Goal: Information Seeking & Learning: Understand process/instructions

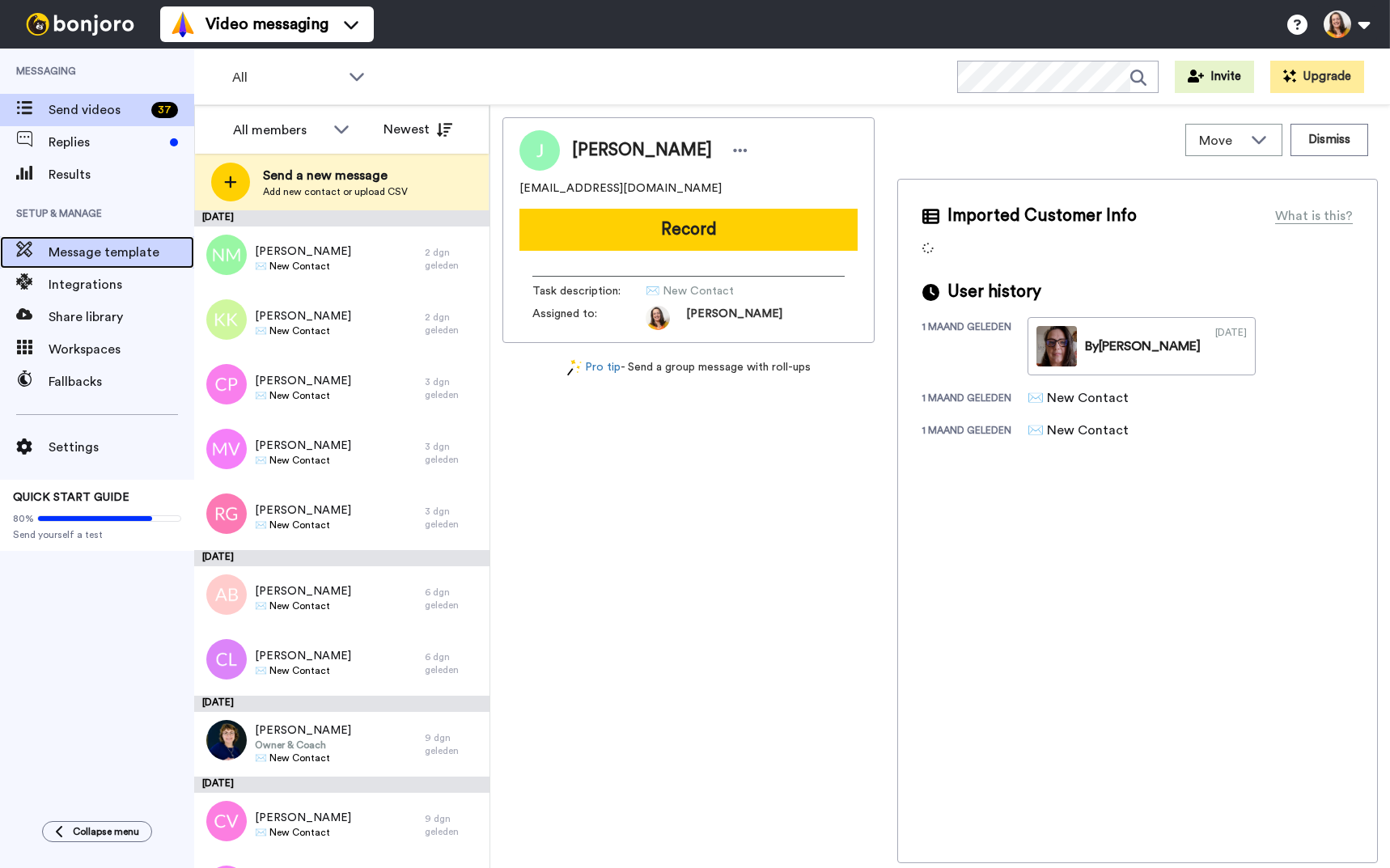
click at [130, 260] on span "Message template" at bounding box center [122, 253] width 145 height 20
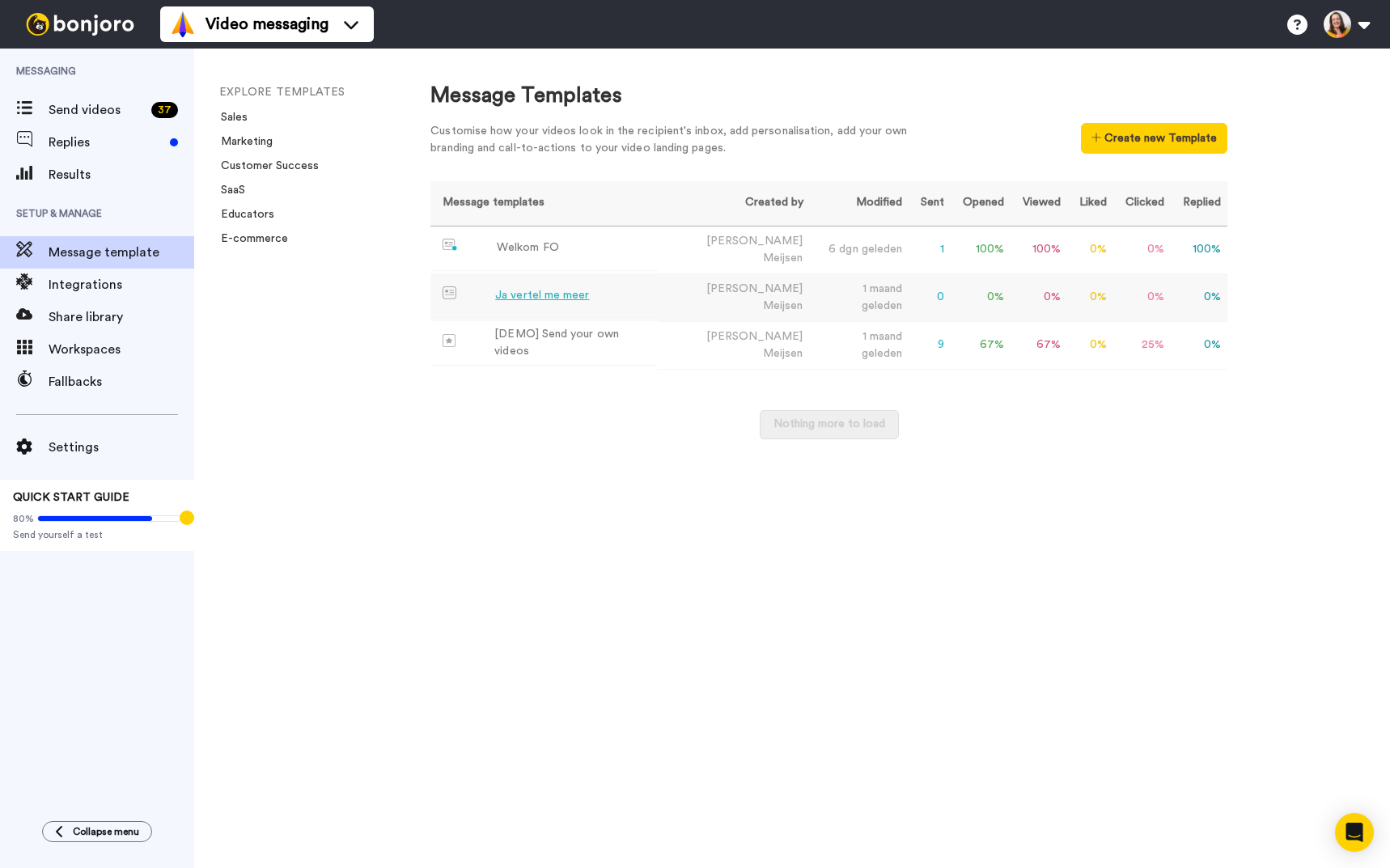
click at [546, 296] on div "Ja vertel me meer" at bounding box center [542, 295] width 94 height 17
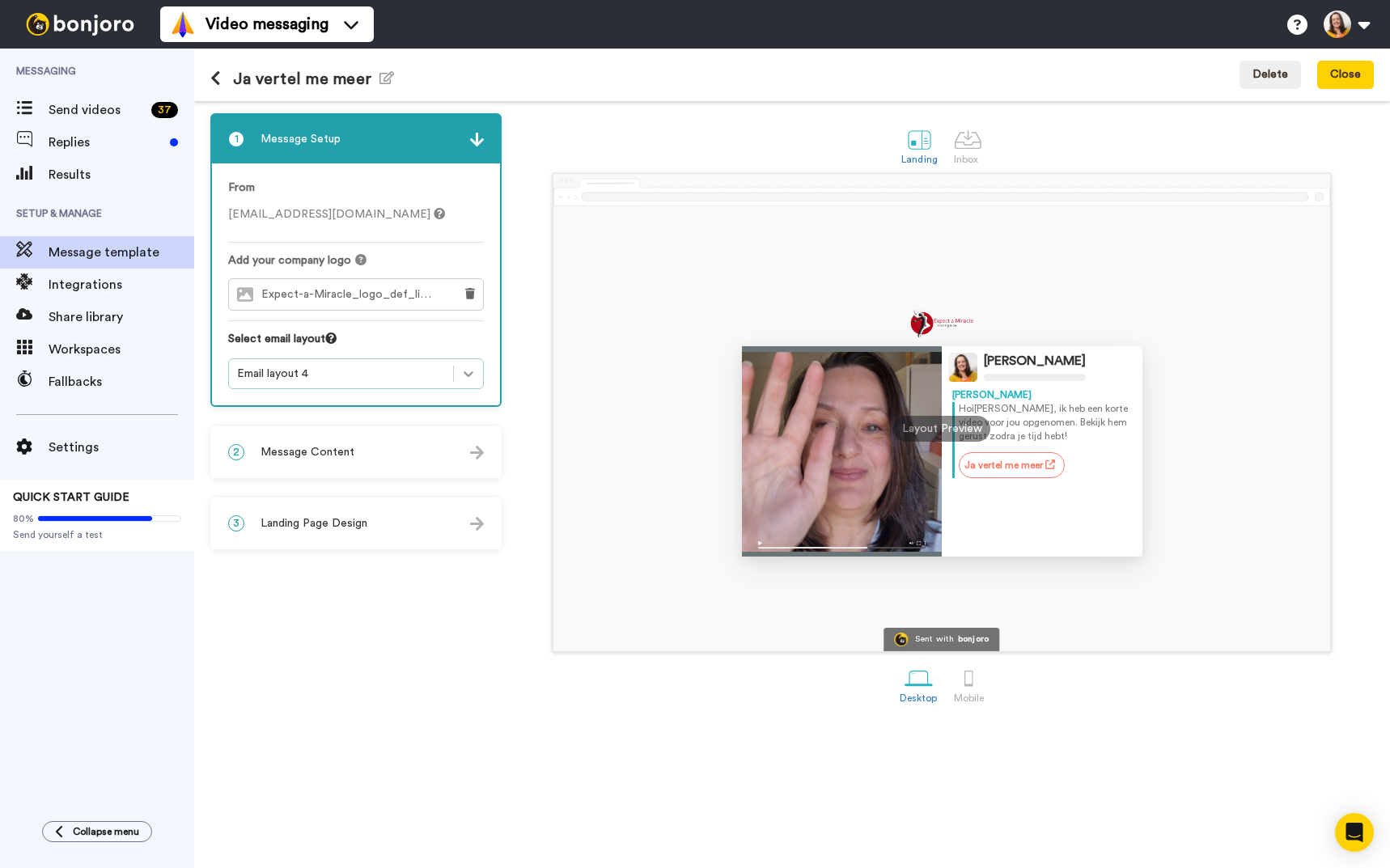
click at [475, 376] on icon at bounding box center [468, 373] width 16 height 16
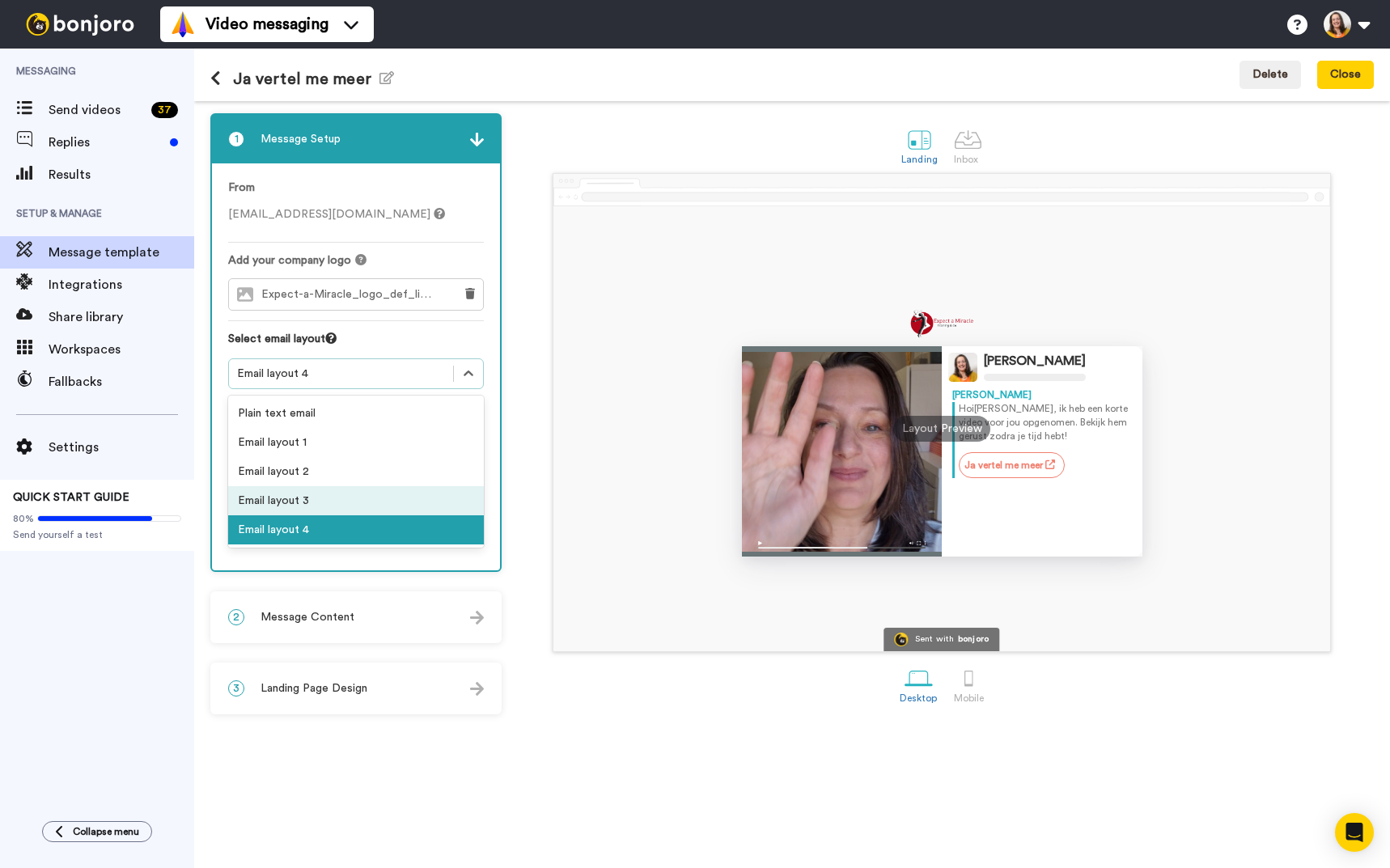
click at [325, 502] on div "Email layout 3" at bounding box center [356, 500] width 255 height 29
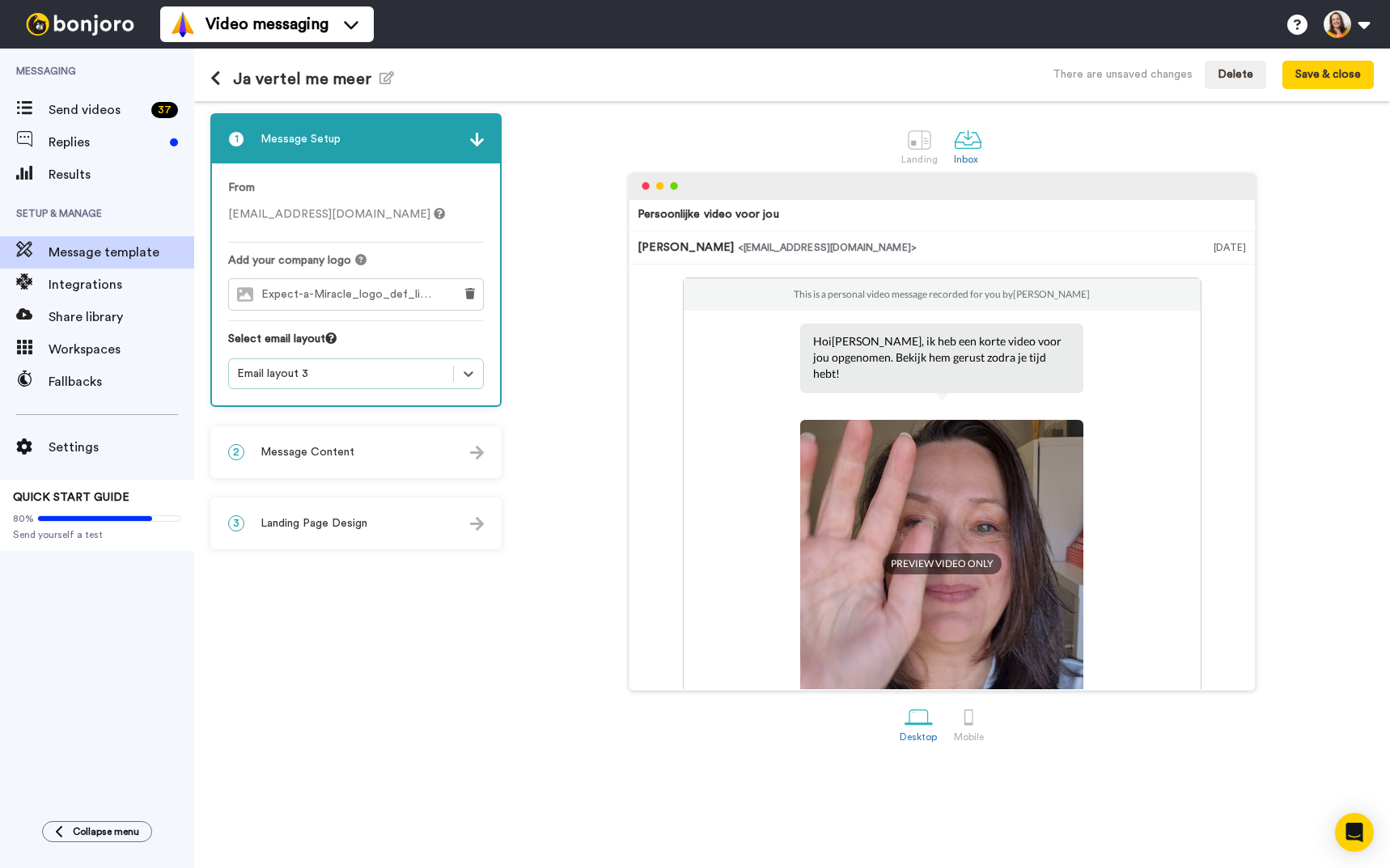
click at [482, 442] on div "2 Message Content" at bounding box center [356, 452] width 288 height 49
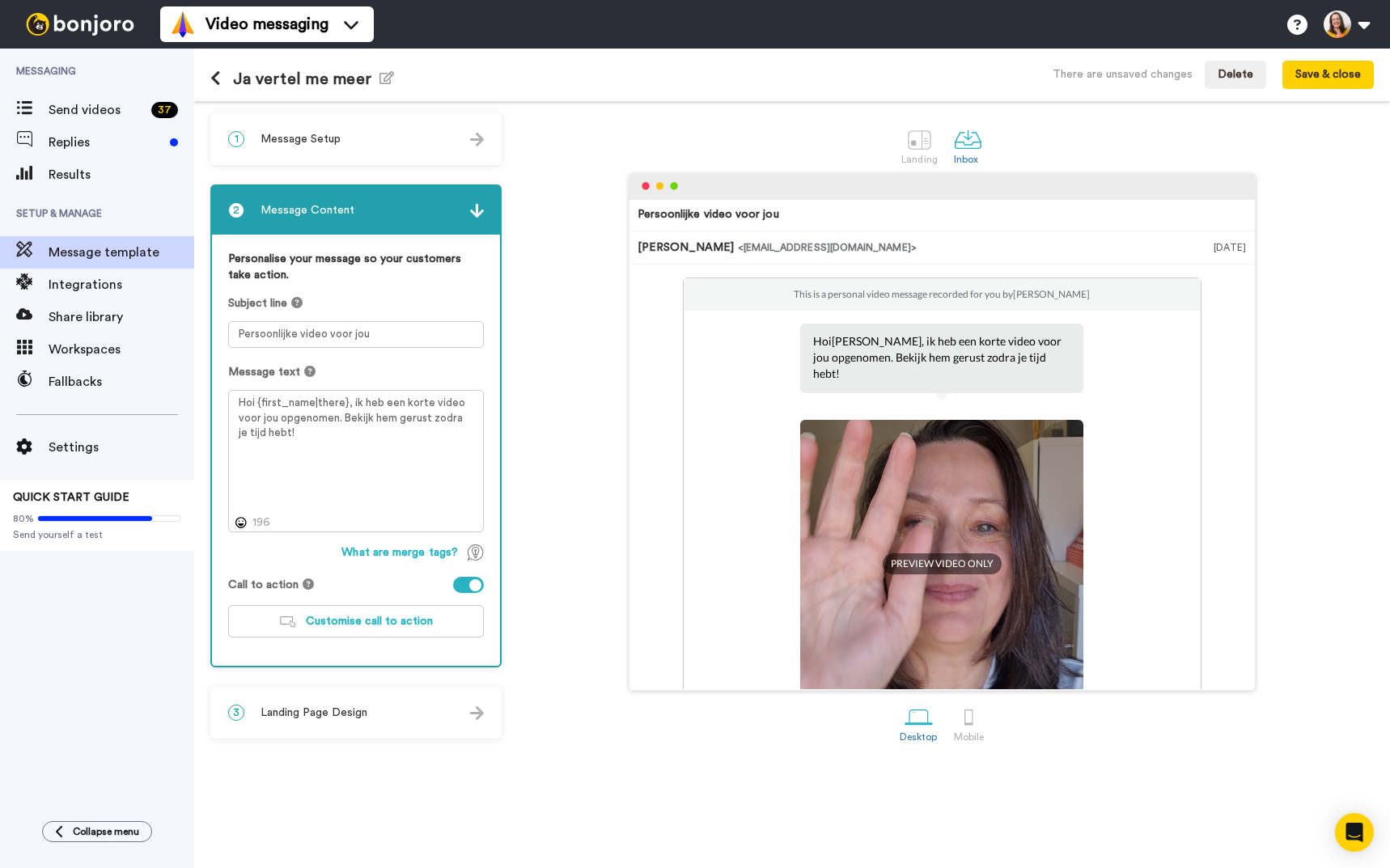
click at [445, 138] on div "1 Message Setup" at bounding box center [356, 139] width 288 height 49
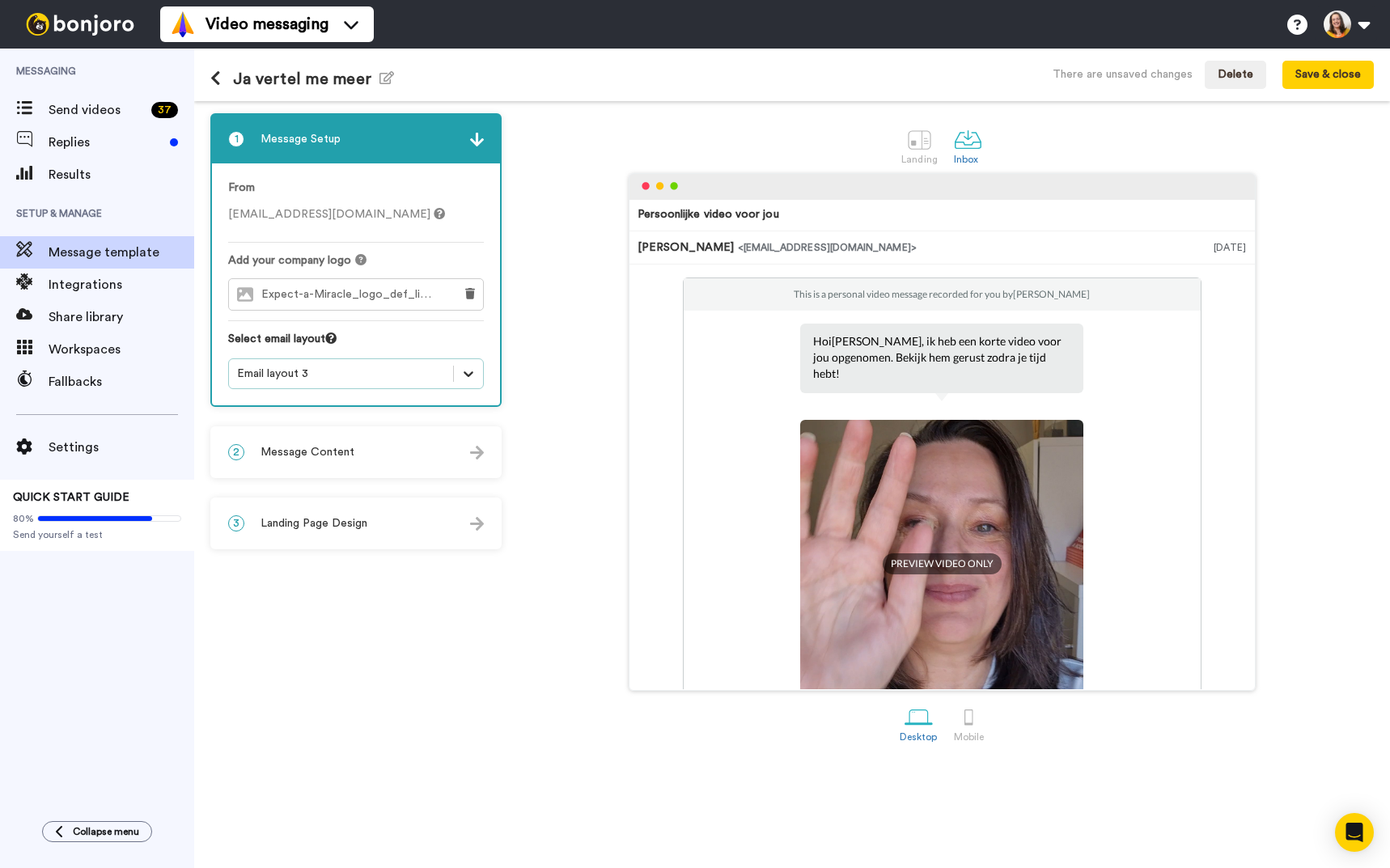
click at [465, 377] on icon at bounding box center [468, 373] width 16 height 16
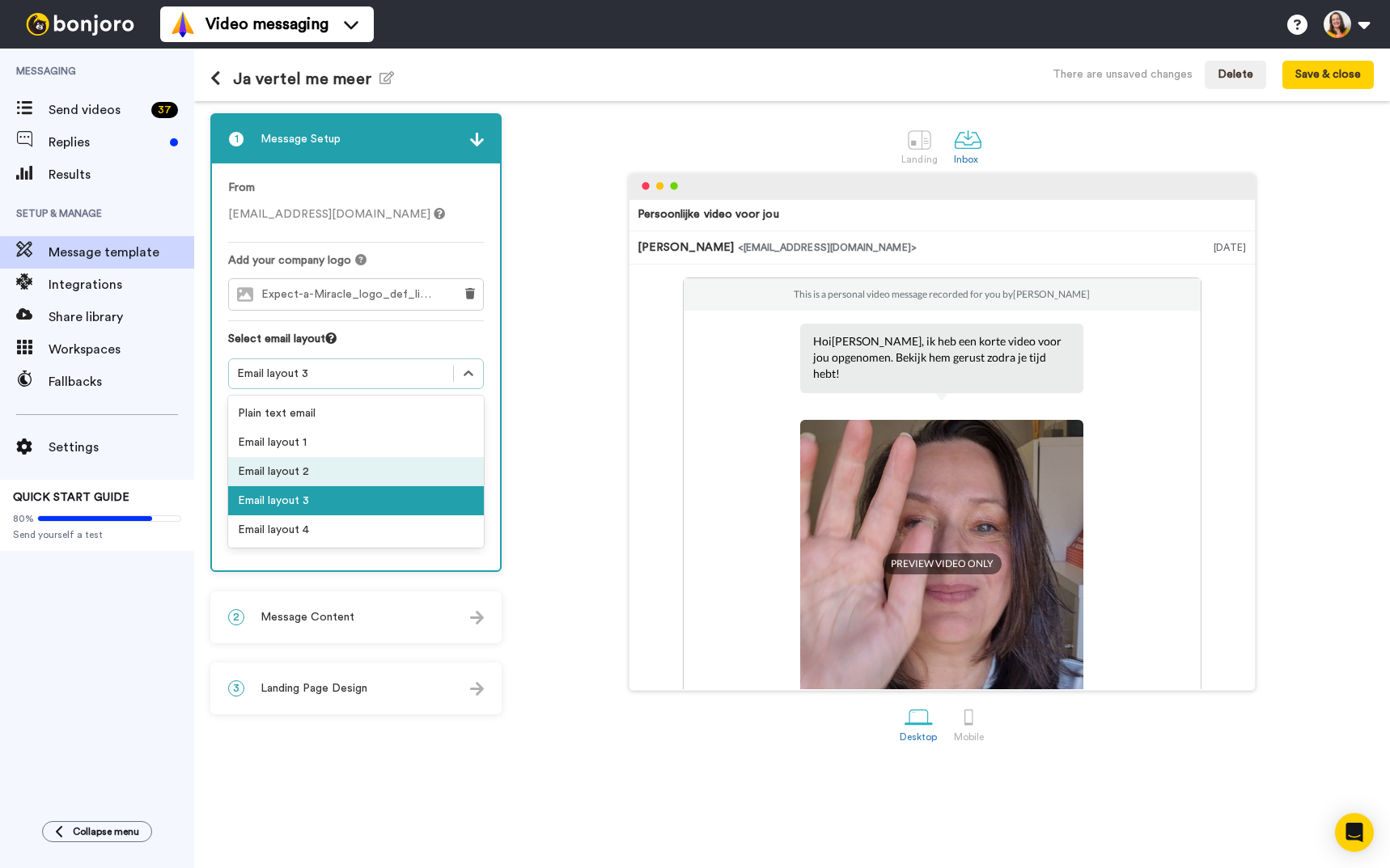
click at [363, 474] on div "Email layout 2" at bounding box center [356, 471] width 255 height 29
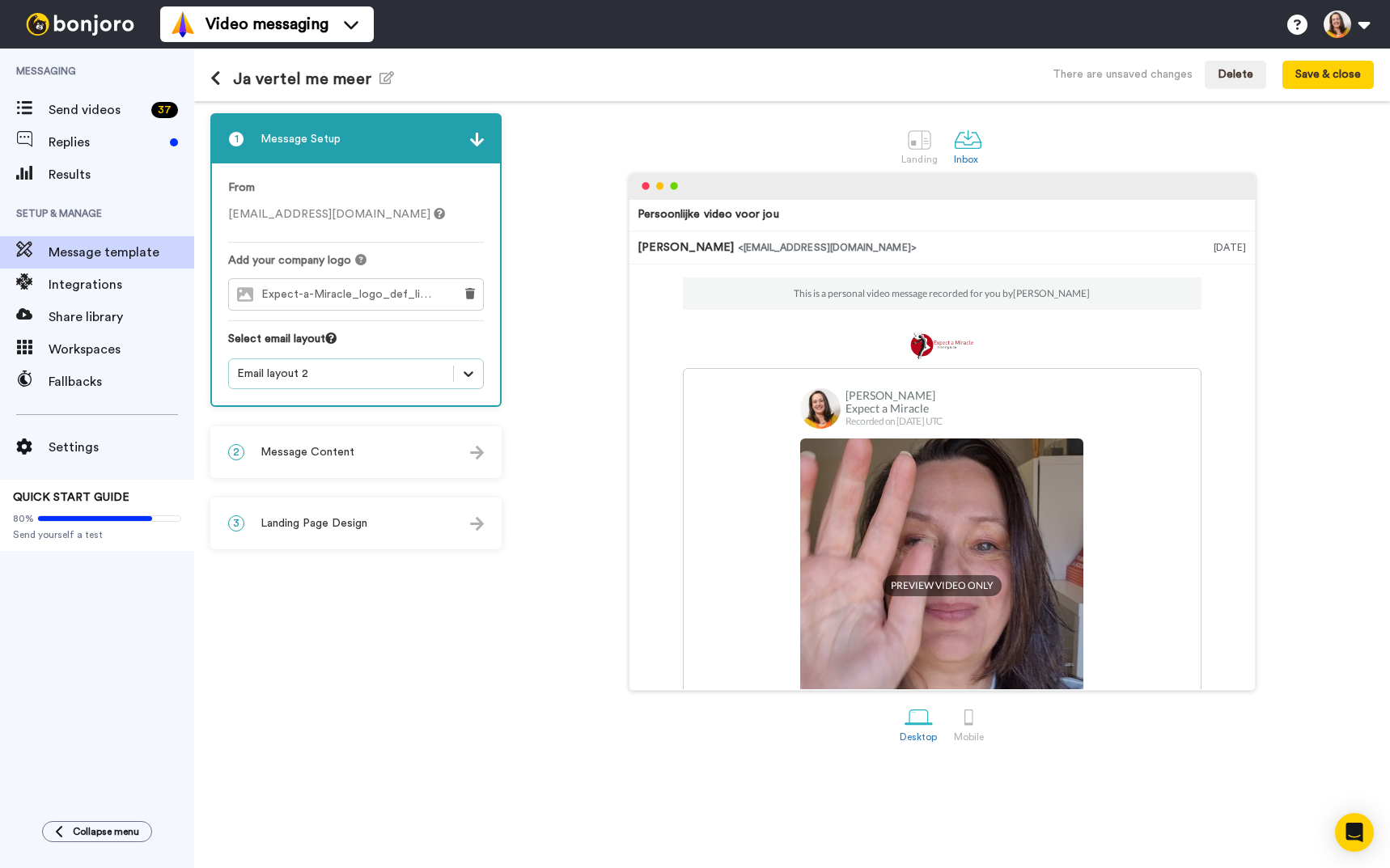
click at [468, 370] on icon at bounding box center [468, 373] width 16 height 16
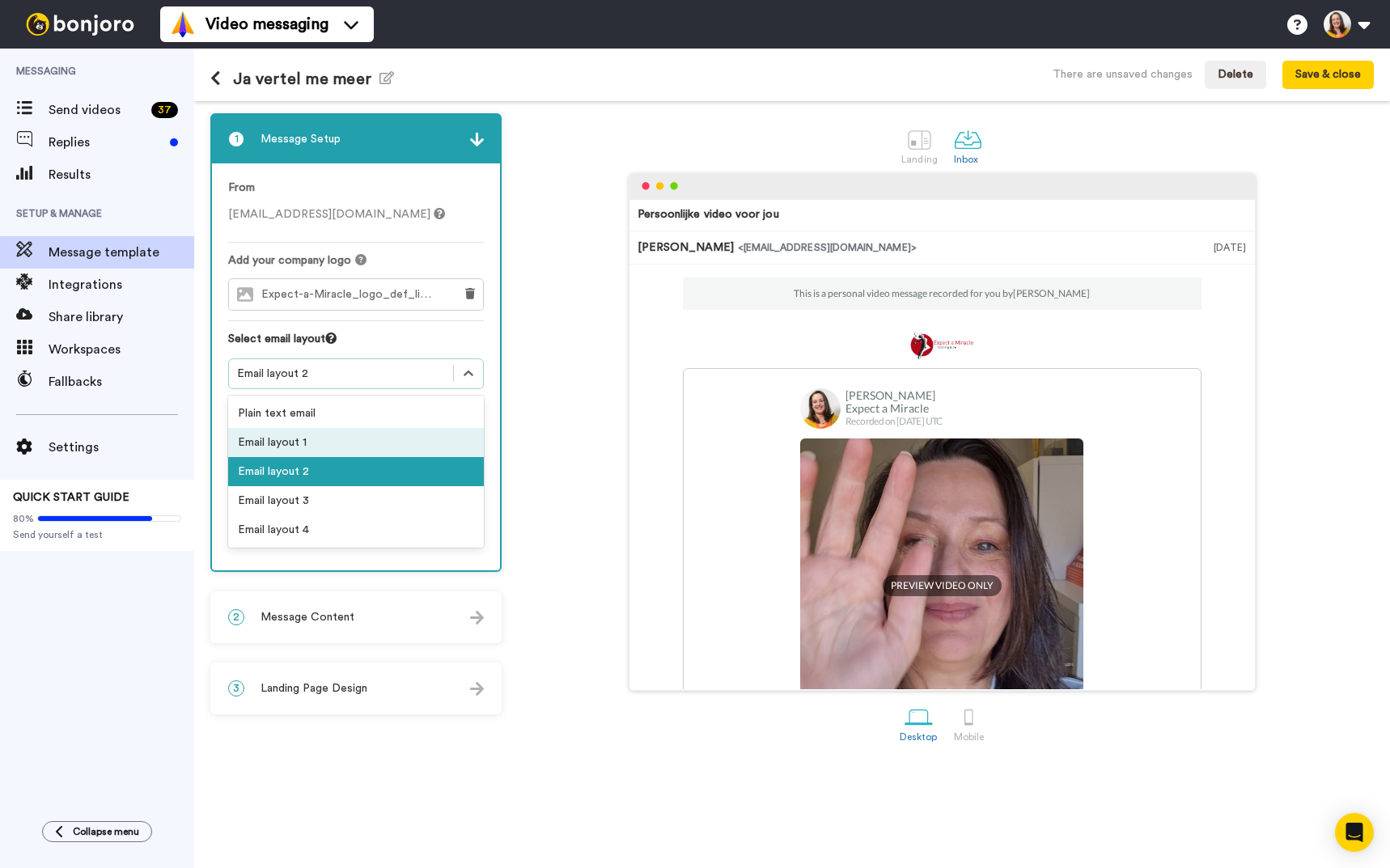
click at [381, 437] on div "Email layout 1" at bounding box center [356, 442] width 255 height 29
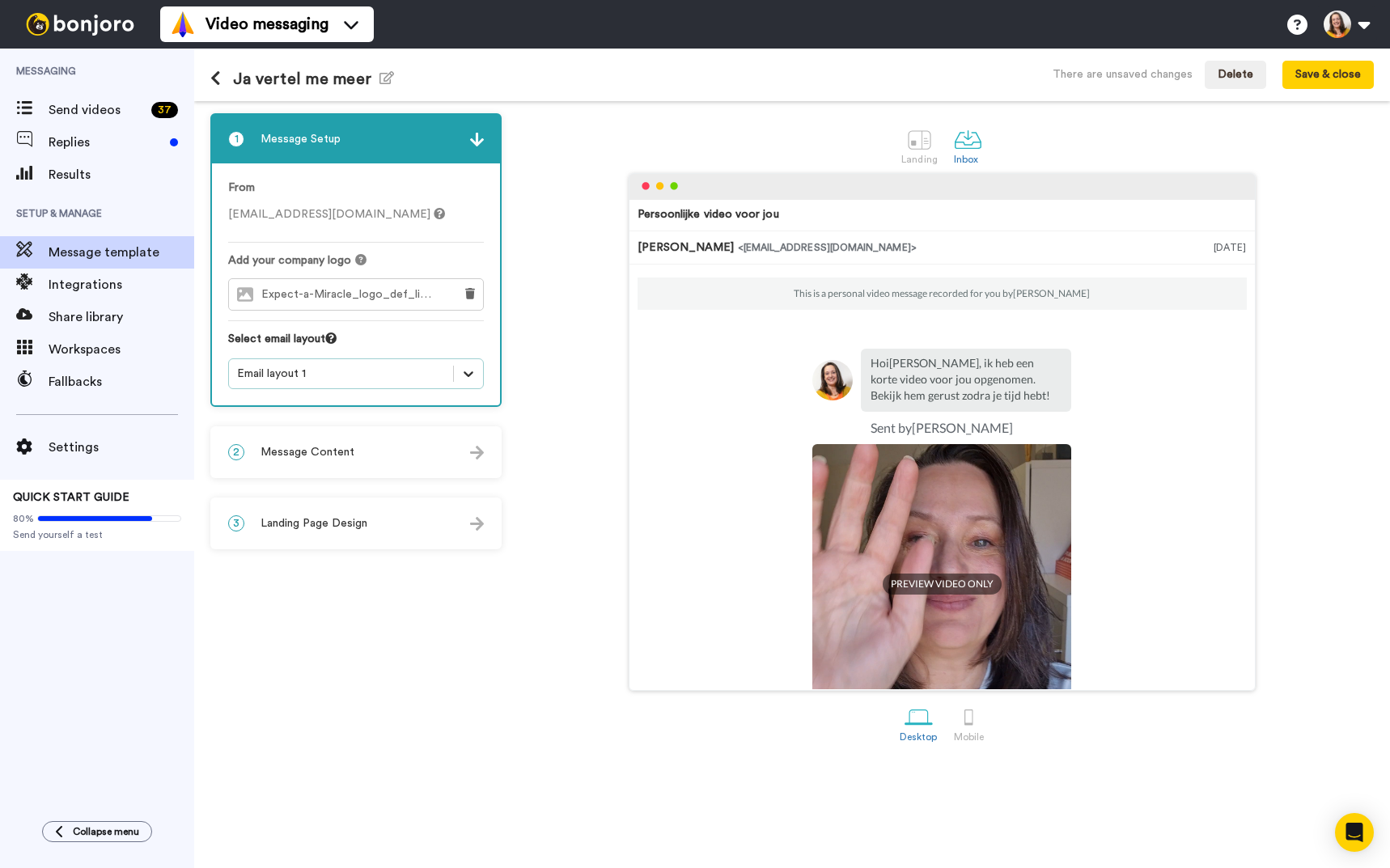
click at [471, 366] on icon at bounding box center [468, 373] width 16 height 16
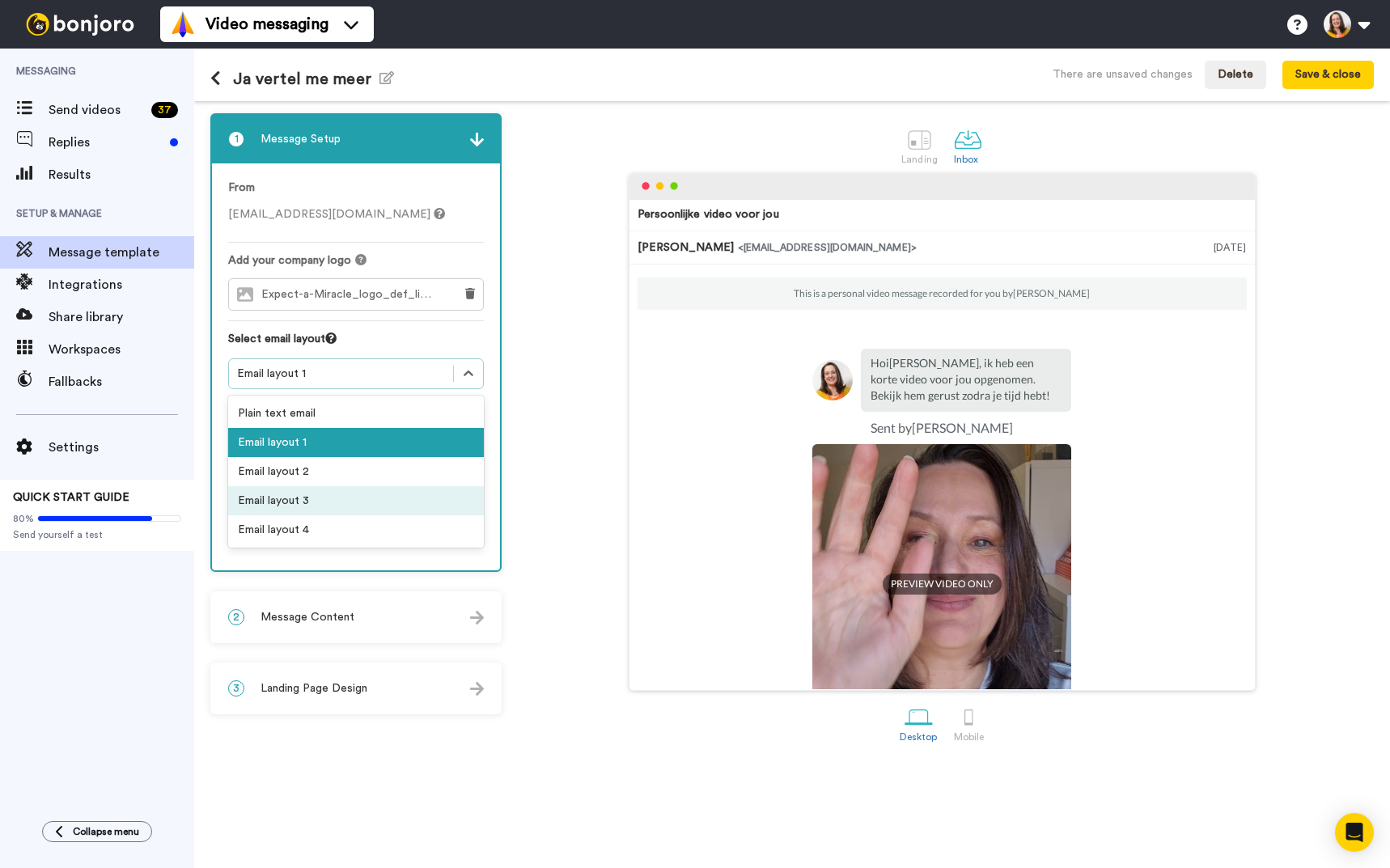
click at [369, 498] on div "Email layout 3" at bounding box center [356, 500] width 255 height 29
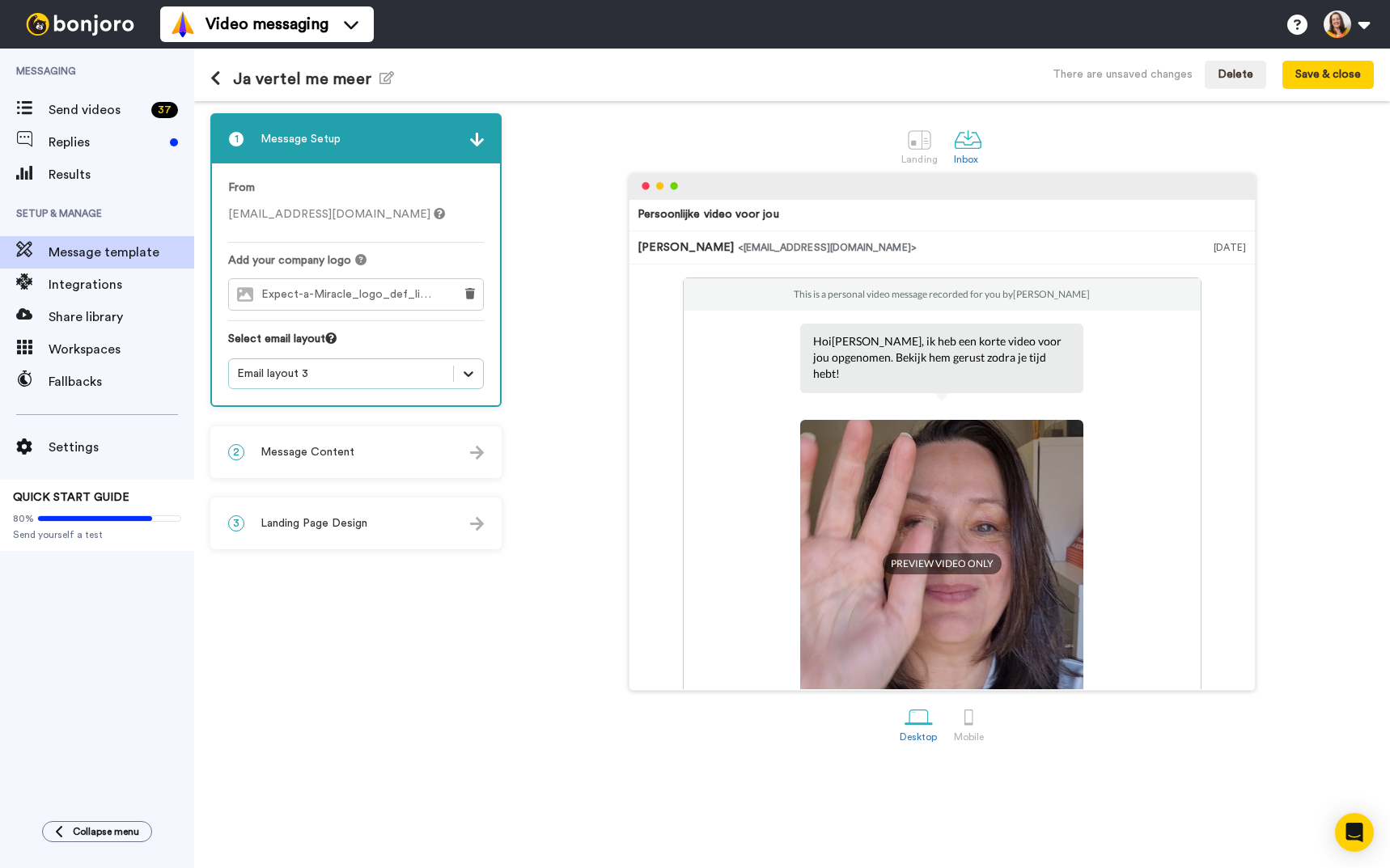
click at [467, 375] on icon at bounding box center [468, 373] width 16 height 16
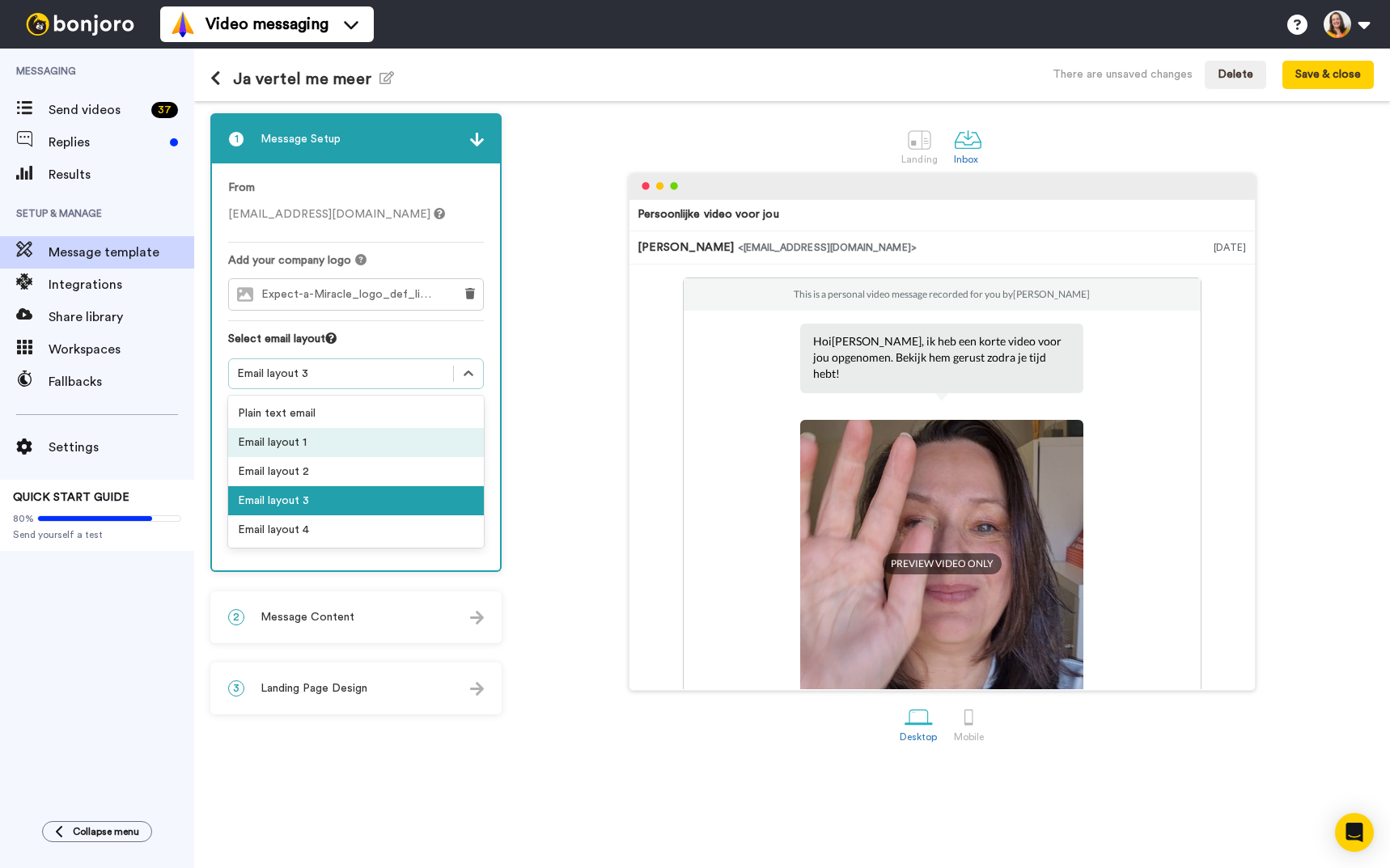
click at [383, 439] on div "Email layout 1" at bounding box center [356, 442] width 255 height 29
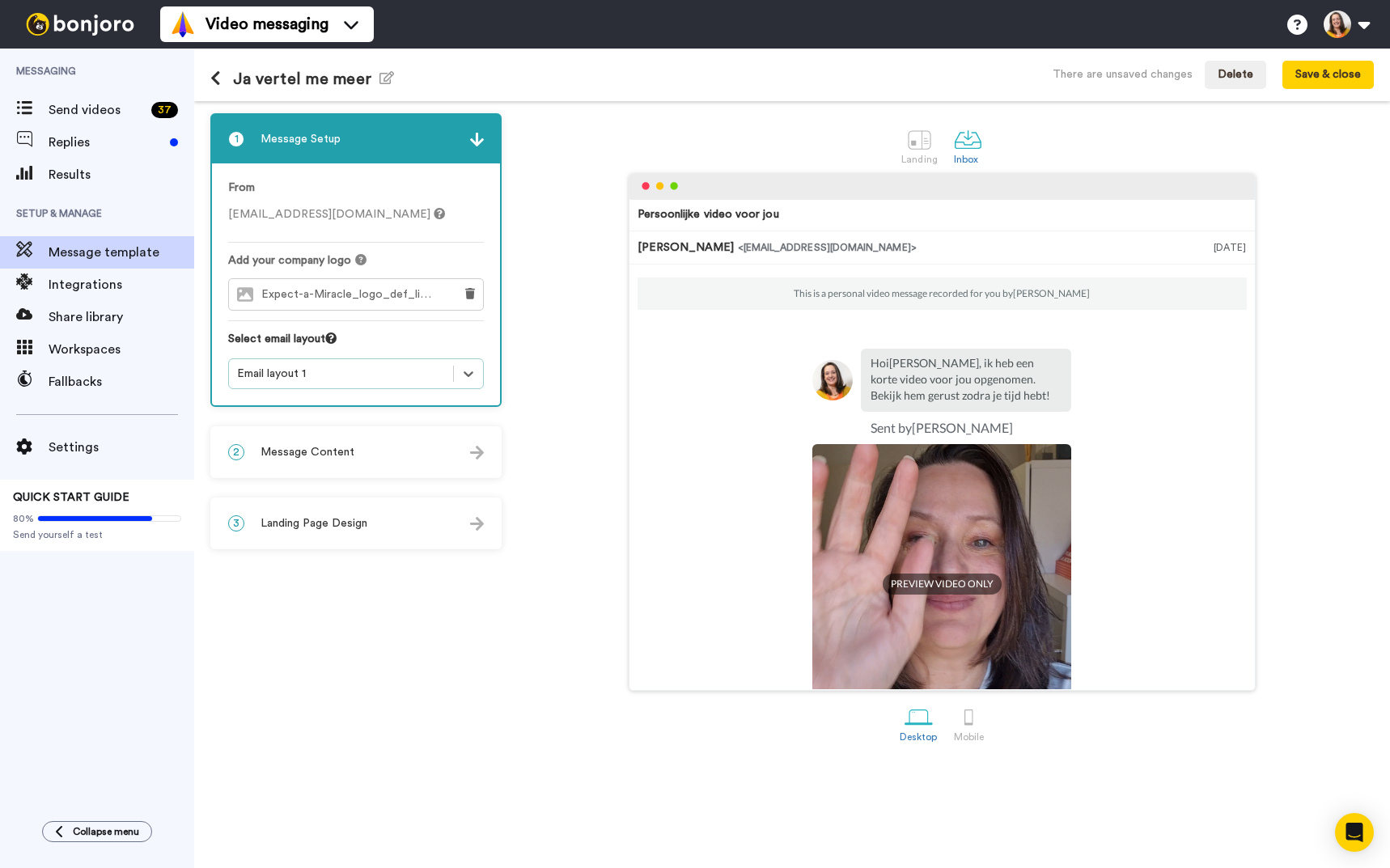
click at [475, 453] on img at bounding box center [477, 453] width 14 height 14
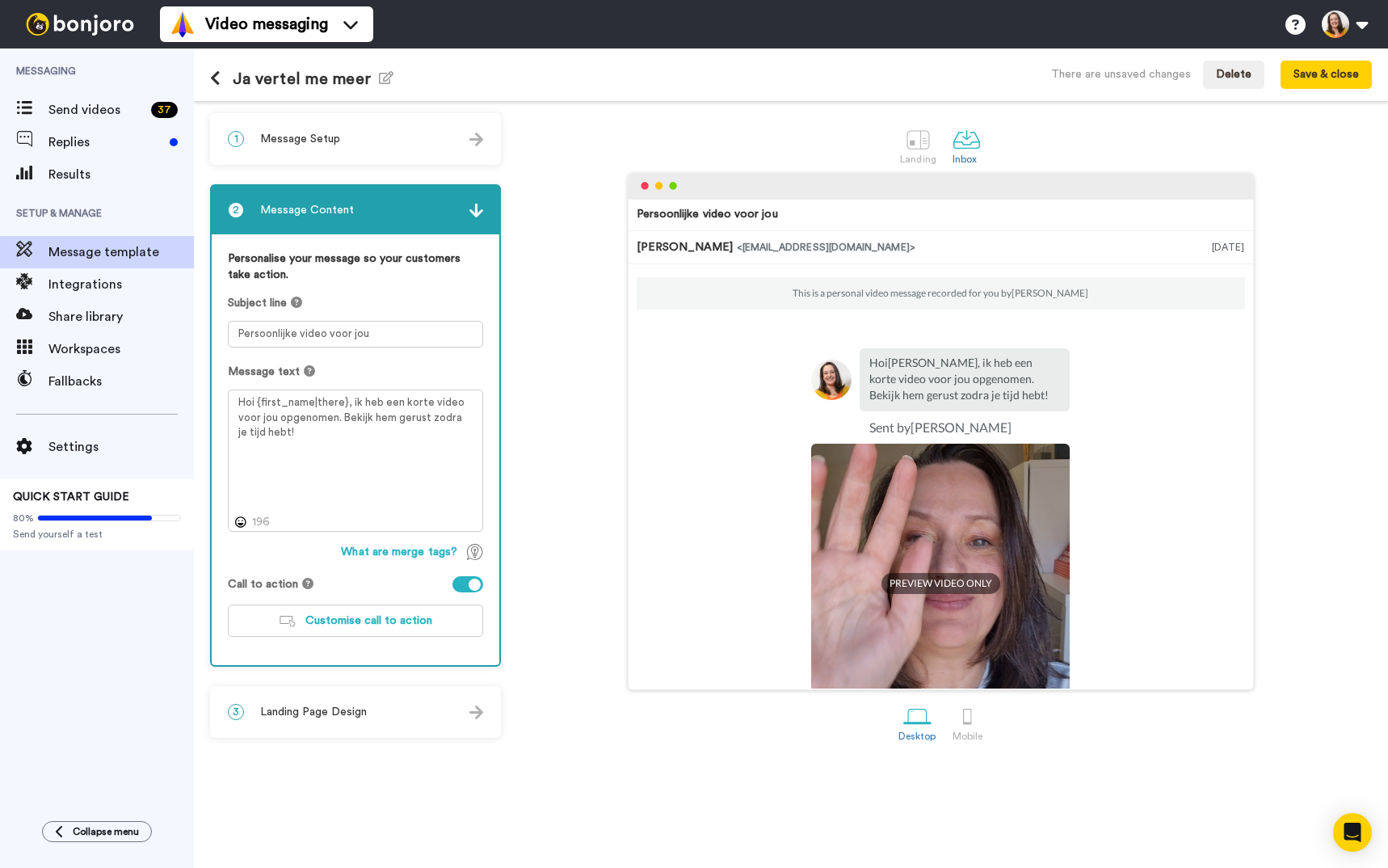
click at [421, 312] on div "Subject line Persoonlijke video voor jou" at bounding box center [355, 321] width 255 height 52
click at [414, 328] on textarea "Persoonlijke video voor jou" at bounding box center [355, 334] width 255 height 27
paste textarea "Een korte video van mij speciaal voor jou, {first_name|there}!"
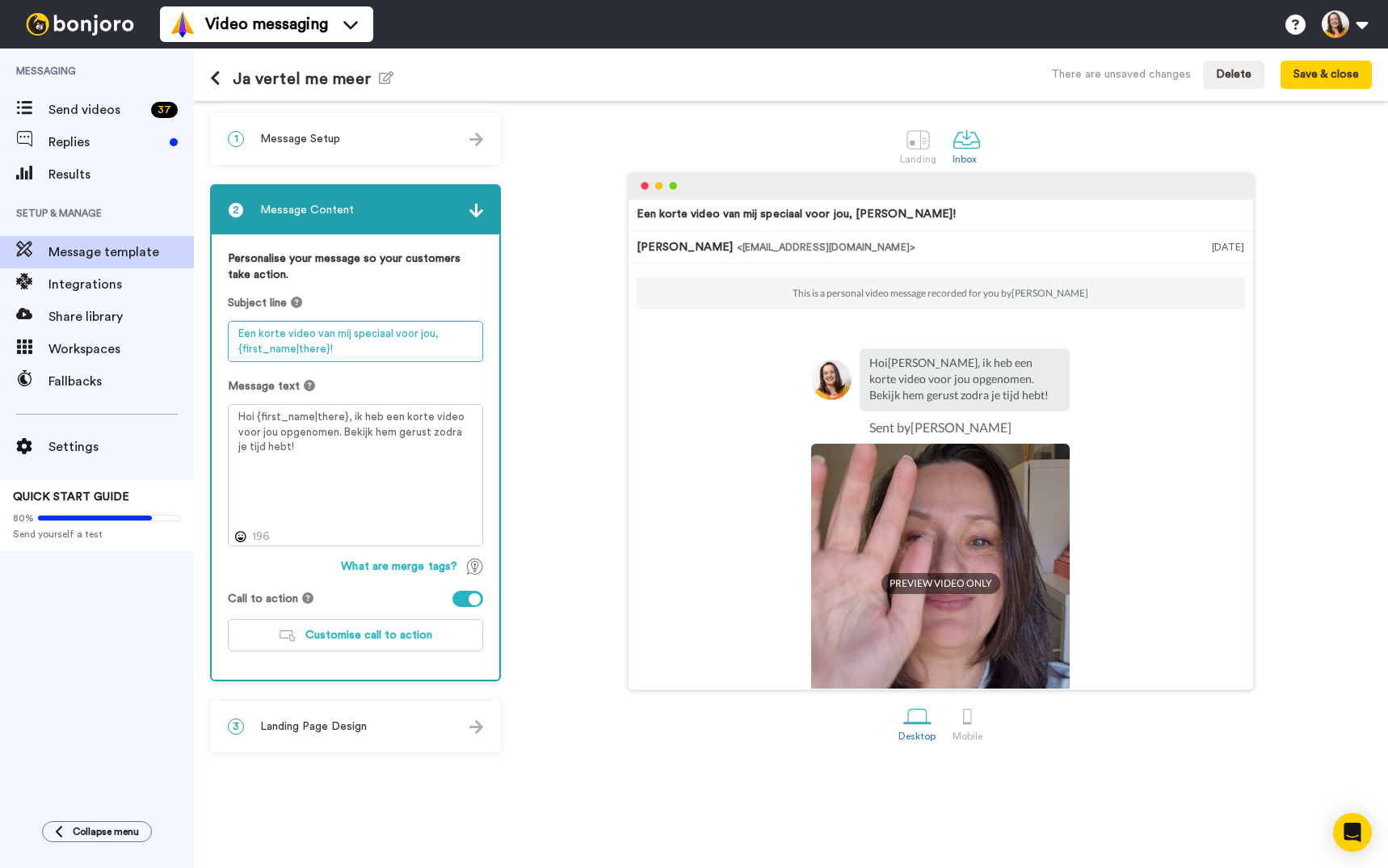
type textarea "Een korte video van mij speciaal voor jou, {first_name|there}!"
click at [465, 413] on textarea "Hoi {first_name|there}, ik heb een korte video voor jou opgenomen. Bekijk hem g…" at bounding box center [355, 475] width 255 height 143
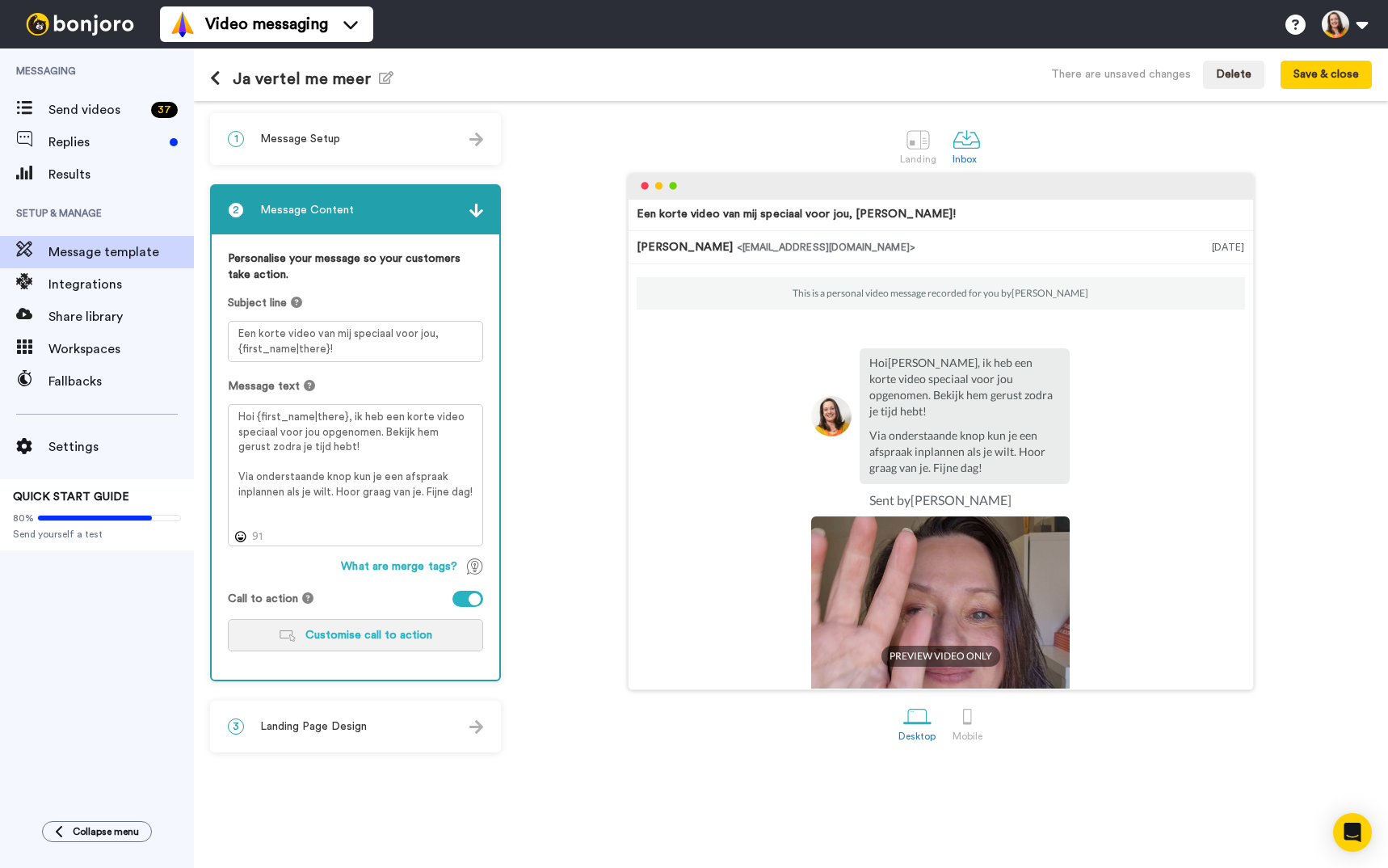
click at [369, 638] on span "Customise call to action" at bounding box center [368, 635] width 127 height 12
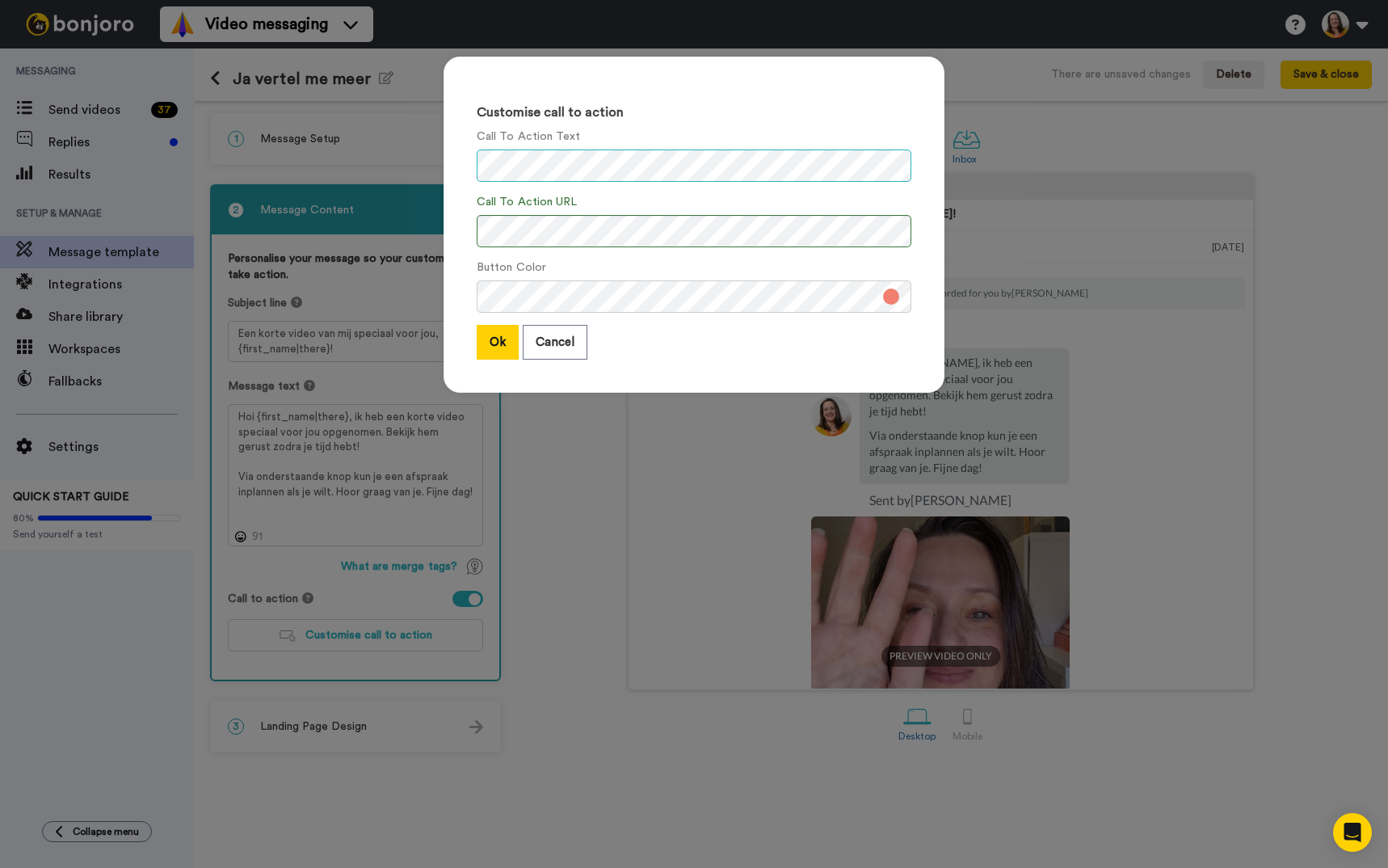
click at [649, 195] on div "Customise call to action Call To Action Text Call To Action URL Button Color Ok…" at bounding box center [694, 224] width 501 height 336
click at [482, 337] on button "Ok" at bounding box center [497, 342] width 42 height 35
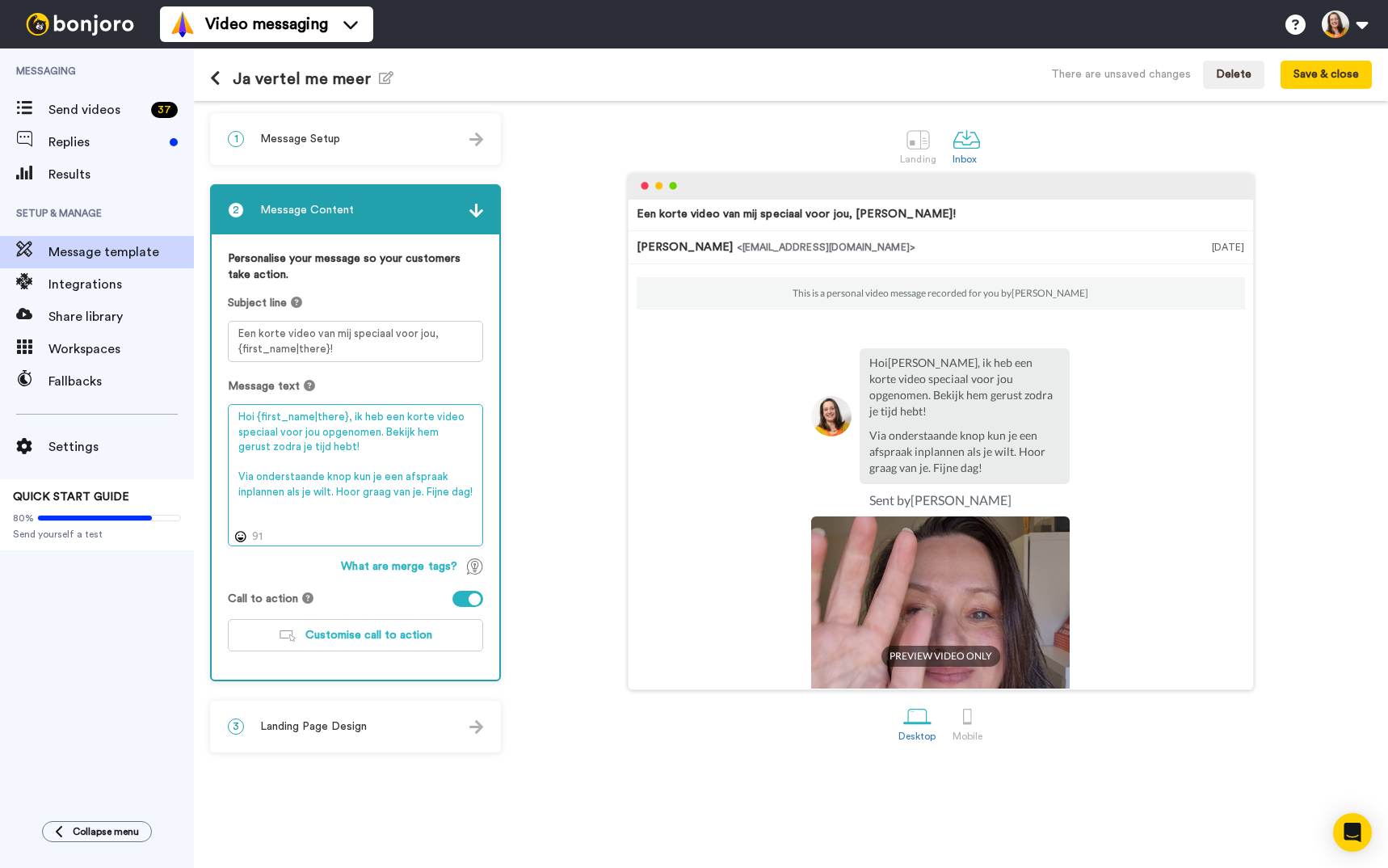
click at [373, 431] on textarea "Hoi {first_name|there}, ik heb een korte video speciaal voor jou opgenomen. Bek…" at bounding box center [355, 475] width 255 height 143
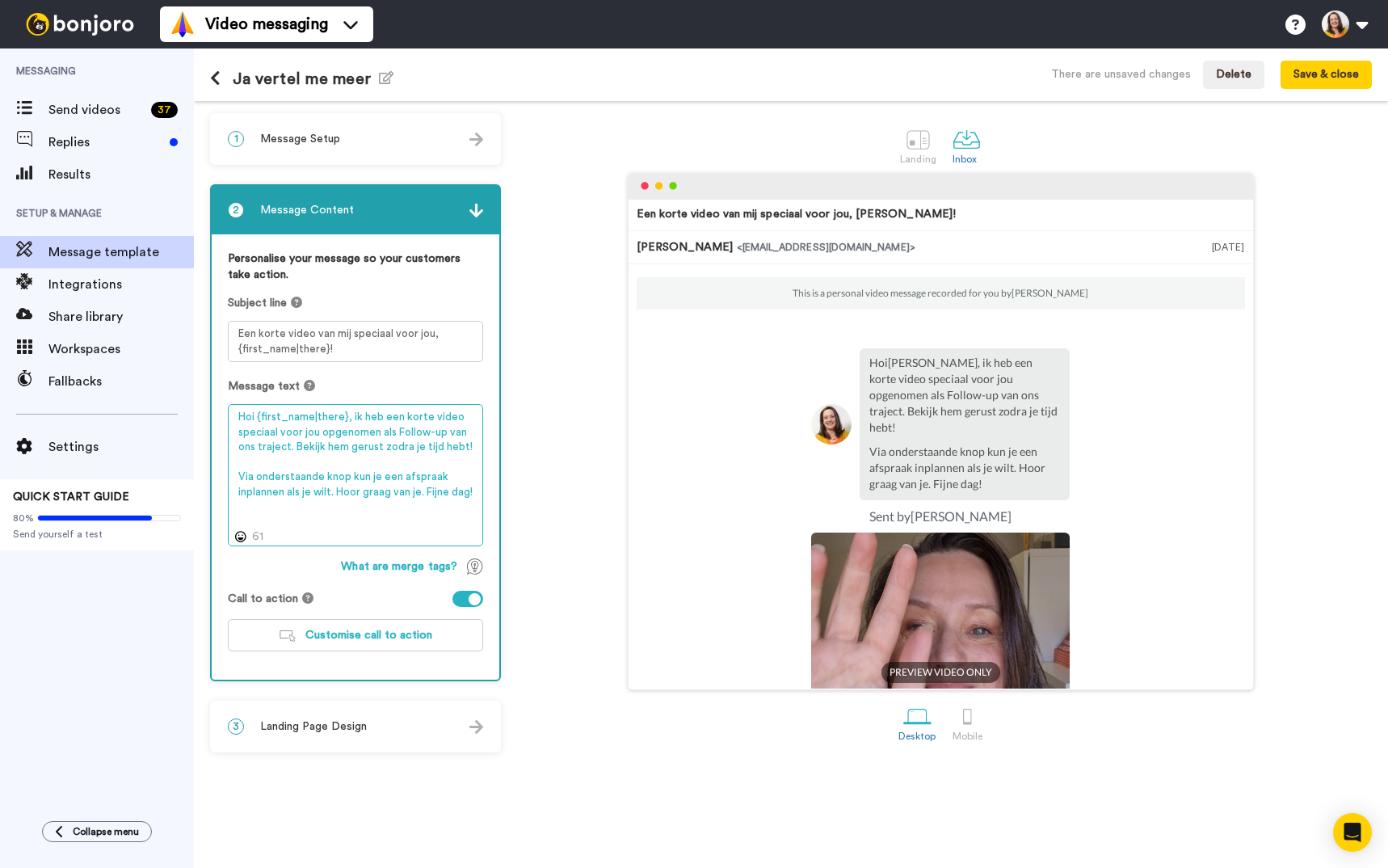
click at [390, 481] on textarea "Hoi {first_name|there}, ik heb een korte video speciaal voor jou opgenomen als …" at bounding box center [355, 475] width 255 height 143
click at [387, 482] on textarea "Hoi {first_name|there}, ik heb een korte video speciaal voor jou opgenomen als …" at bounding box center [355, 475] width 255 height 143
click at [386, 482] on textarea "Hoi {first_name|there}, ik heb een korte video speciaal voor jou opgenomen als …" at bounding box center [355, 475] width 255 height 143
click at [392, 476] on textarea "Hoi {first_name|there}, ik heb een korte video speciaal voor jou opgenomen als …" at bounding box center [355, 475] width 255 height 143
click at [392, 476] on textarea "Hoi {first_name|there}, ik heb een korte video speciaal voor jou opgenomen als …" at bounding box center [355, 475] width 255 height 143
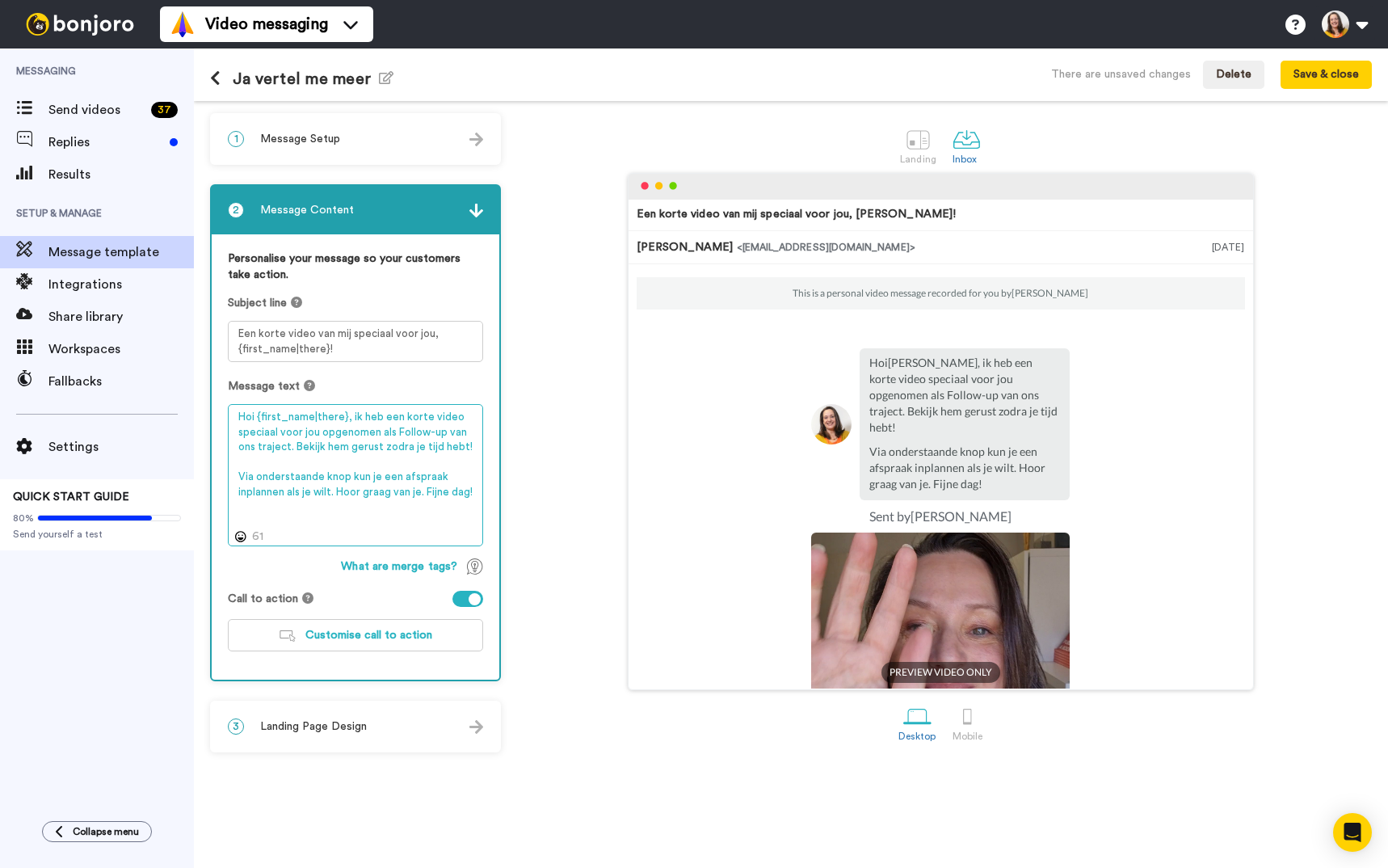
click at [413, 471] on textarea "Hoi {first_name|there}, ik heb een korte video speciaal voor jou opgenomen als …" at bounding box center [355, 475] width 255 height 143
click at [383, 473] on textarea "Hoi {first_name|there}, ik heb een korte video speciaal voor jou opgenomen als …" at bounding box center [355, 475] width 255 height 143
click at [384, 473] on textarea "Hoi {first_name|there}, ik heb een korte video speciaal voor jou opgenomen als …" at bounding box center [355, 475] width 255 height 143
drag, startPoint x: 330, startPoint y: 489, endPoint x: 283, endPoint y: 491, distance: 47.0
click at [283, 489] on textarea "Hoi {first_name|there}, ik heb een korte video speciaal voor jou opgenomen als …" at bounding box center [355, 475] width 255 height 143
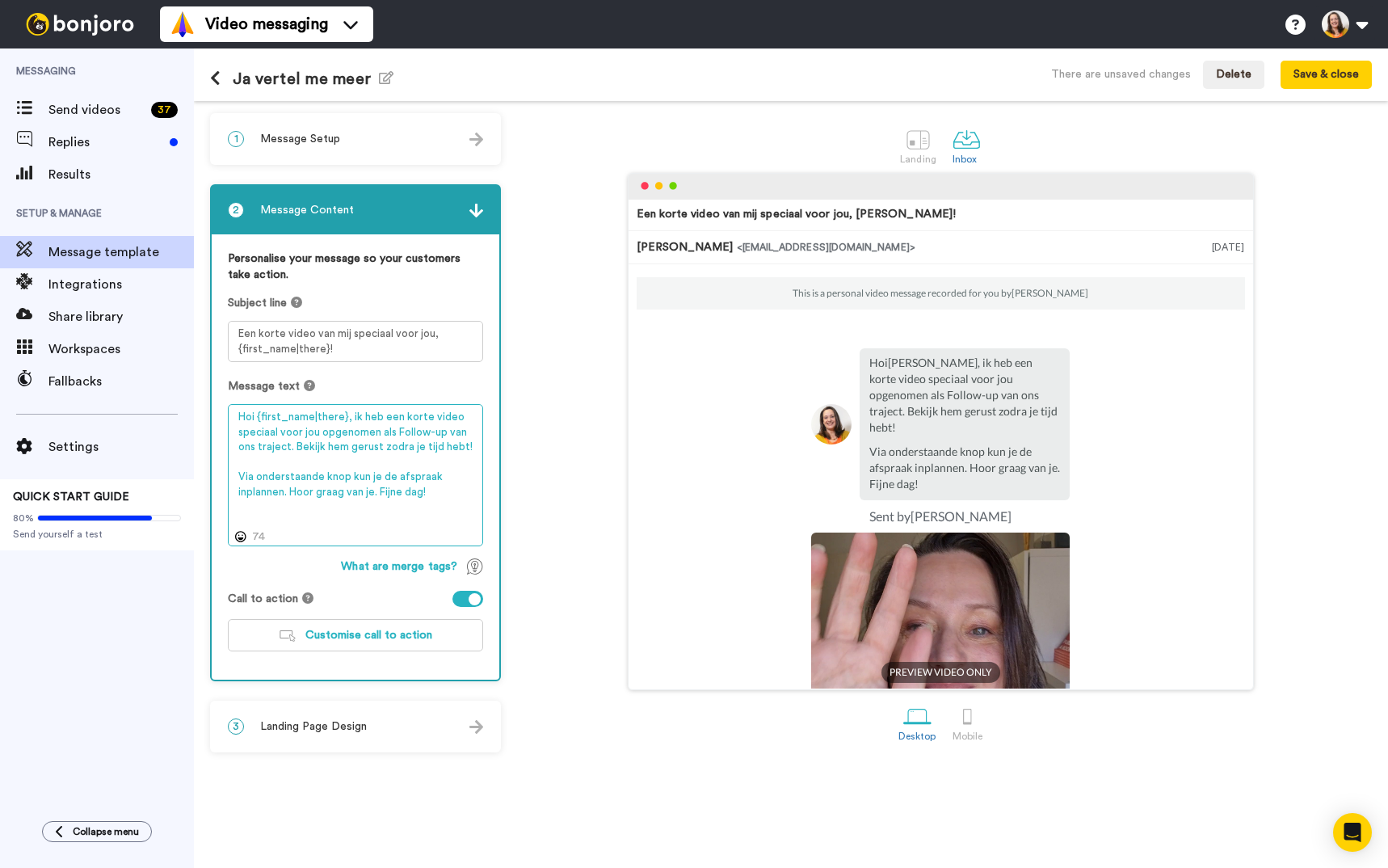
type textarea "Hoi {first_name|there}, ik heb een korte video speciaal voor jou opgenomen als …"
click at [331, 719] on span "Landing Page Design" at bounding box center [314, 726] width 106 height 16
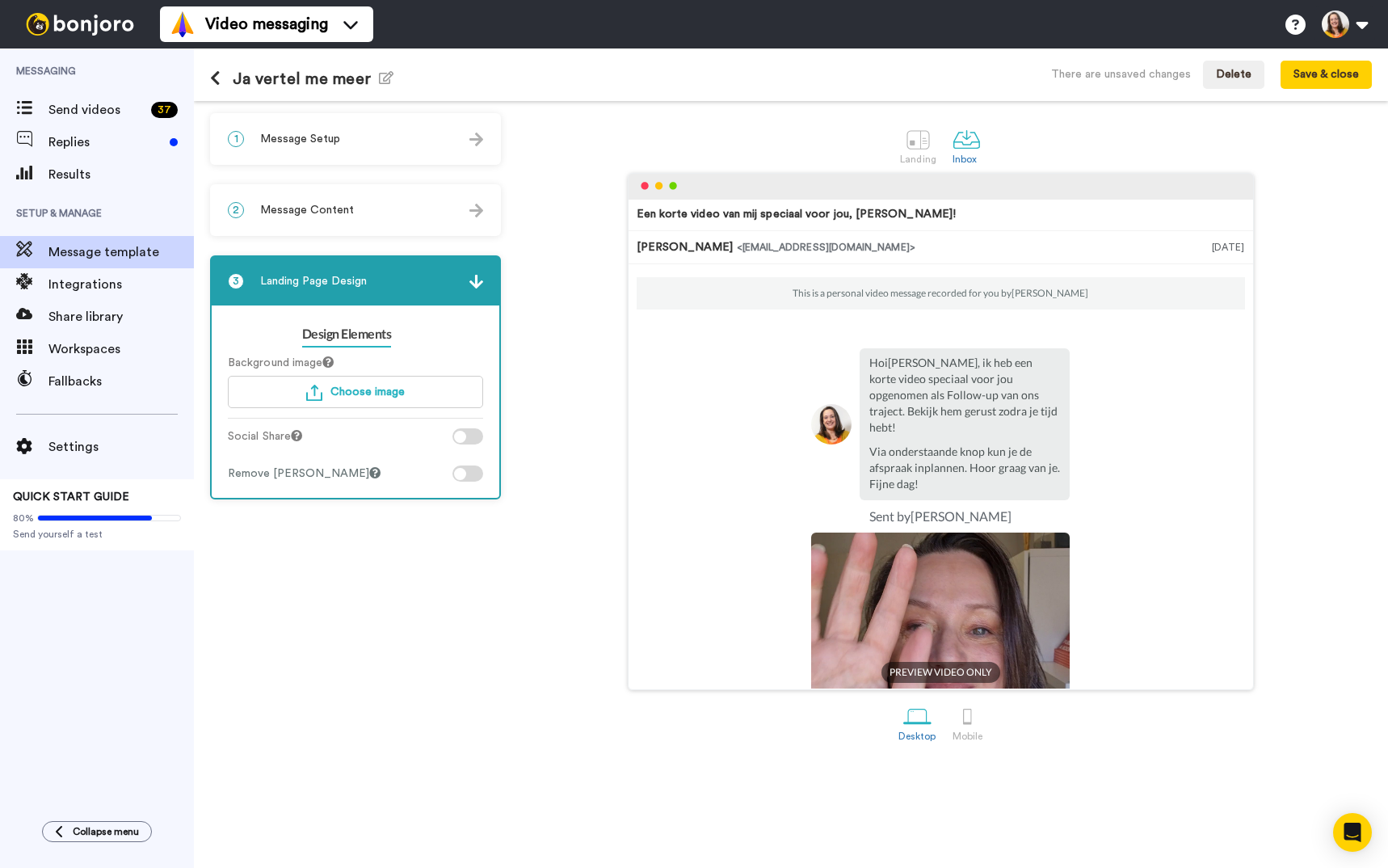
click at [473, 477] on div at bounding box center [468, 473] width 31 height 16
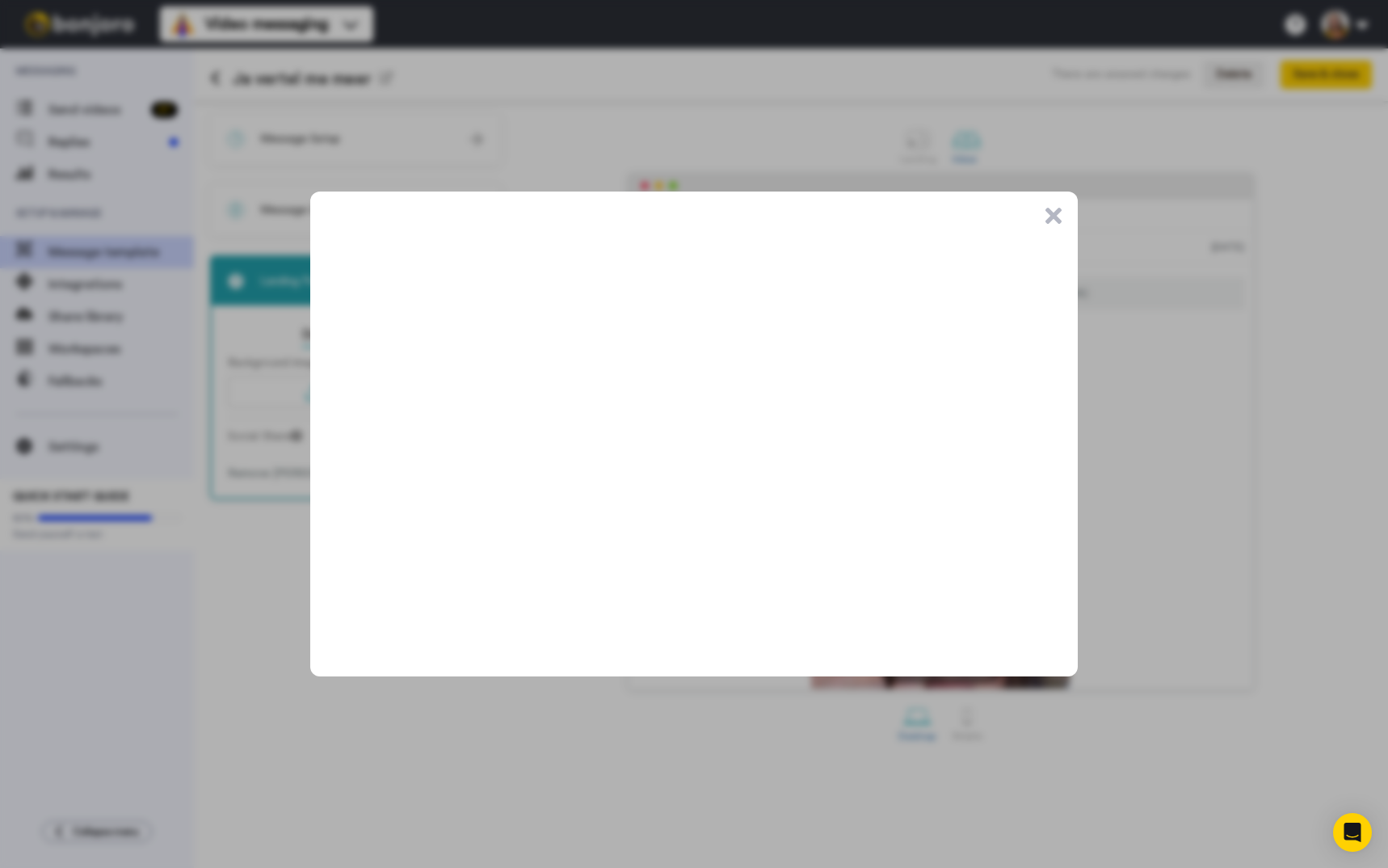
click at [1055, 212] on button ".cls-1{stroke-width:0px;}" at bounding box center [1053, 215] width 16 height 16
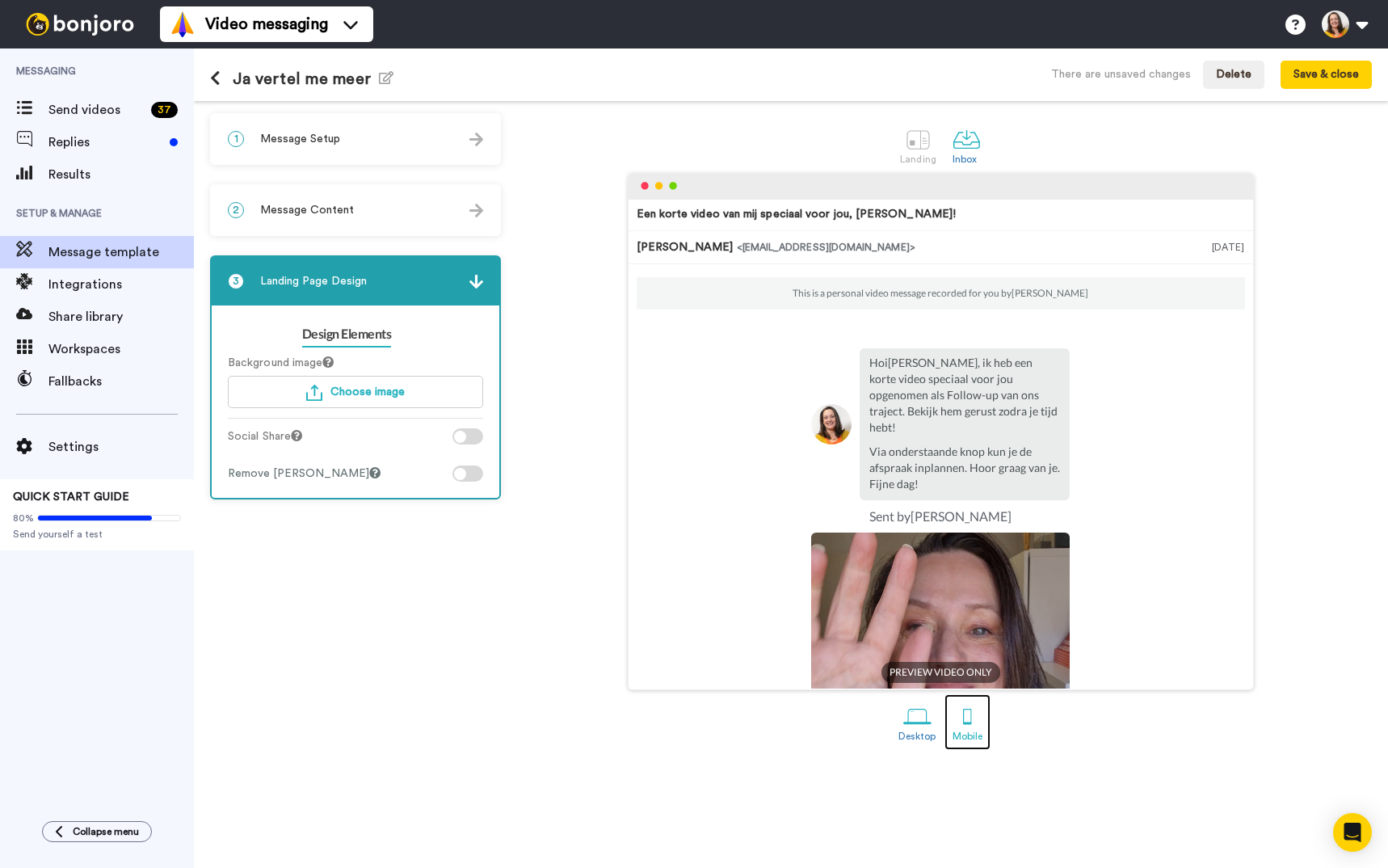
click at [973, 716] on div at bounding box center [967, 717] width 28 height 28
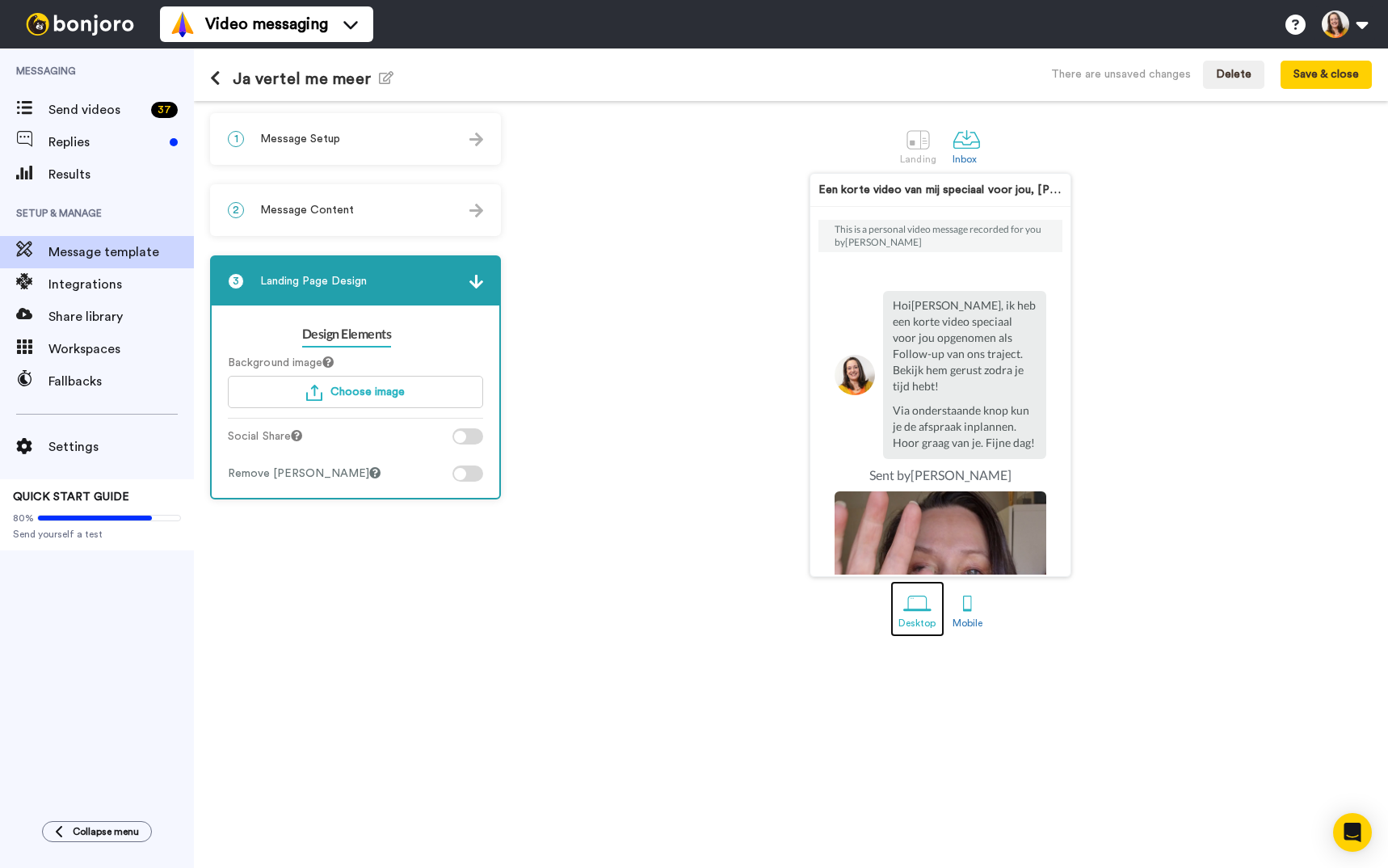
click at [913, 603] on div at bounding box center [918, 603] width 28 height 28
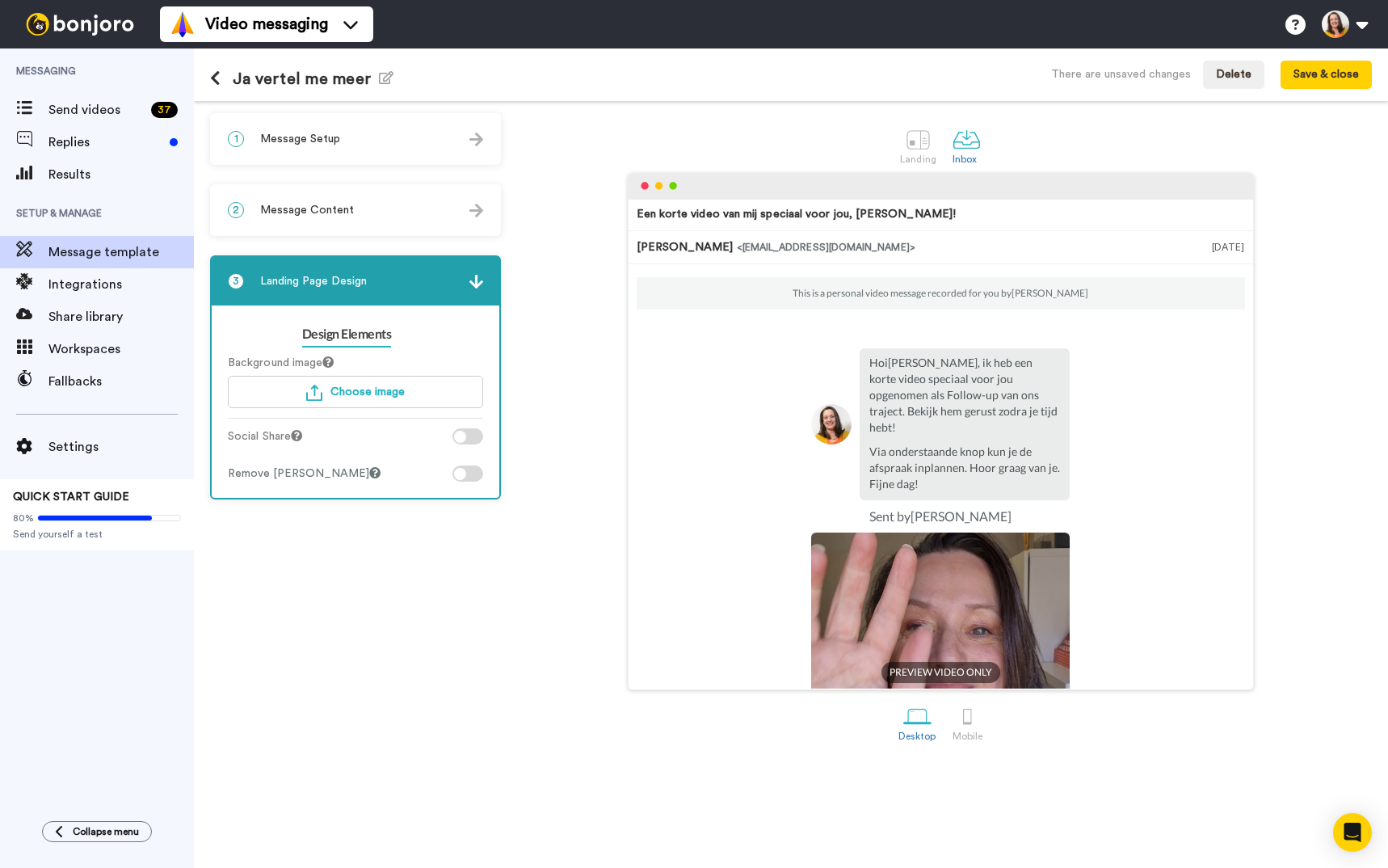
click at [291, 139] on span "Message Setup" at bounding box center [300, 139] width 80 height 16
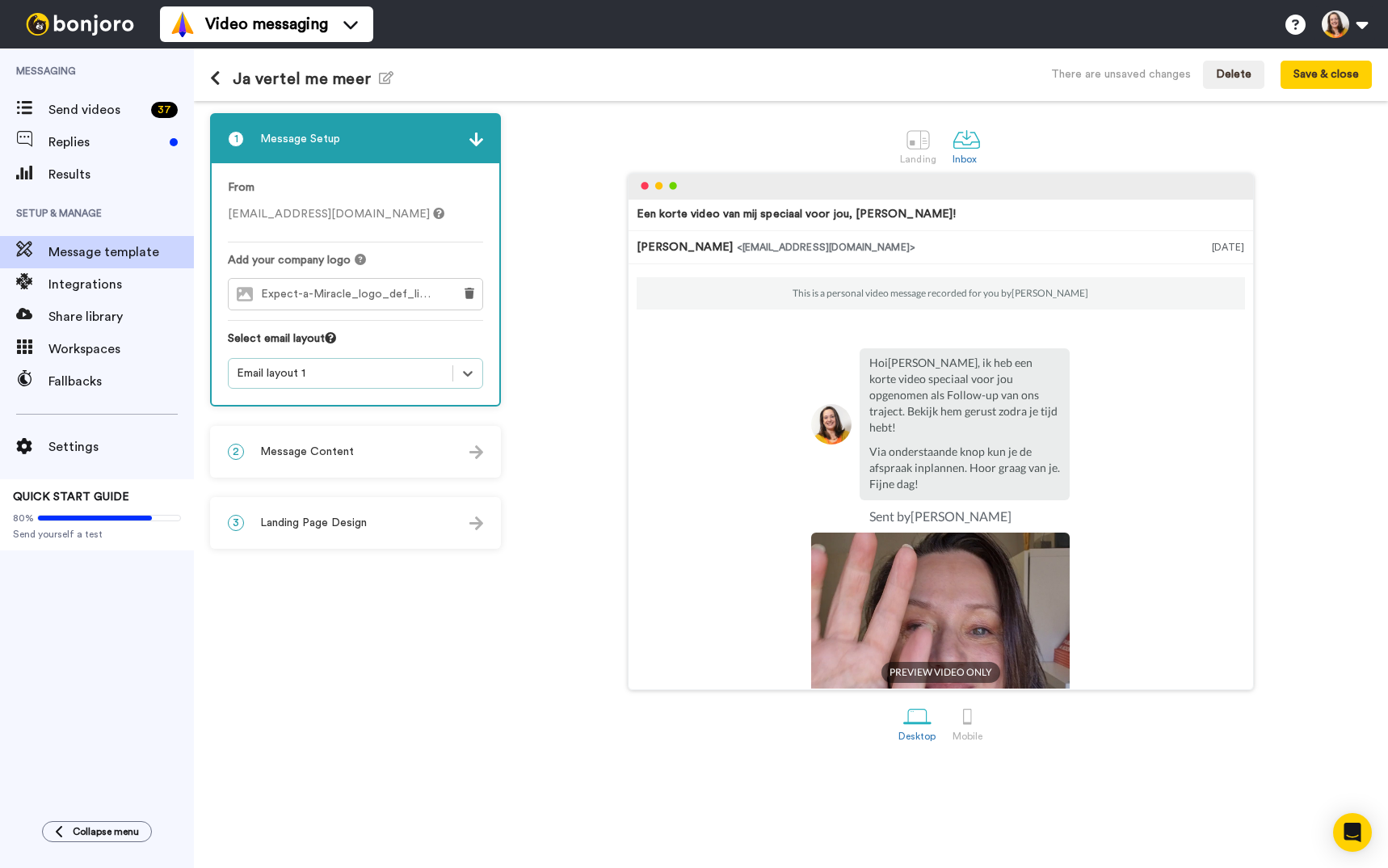
click at [213, 78] on icon at bounding box center [215, 78] width 11 height 16
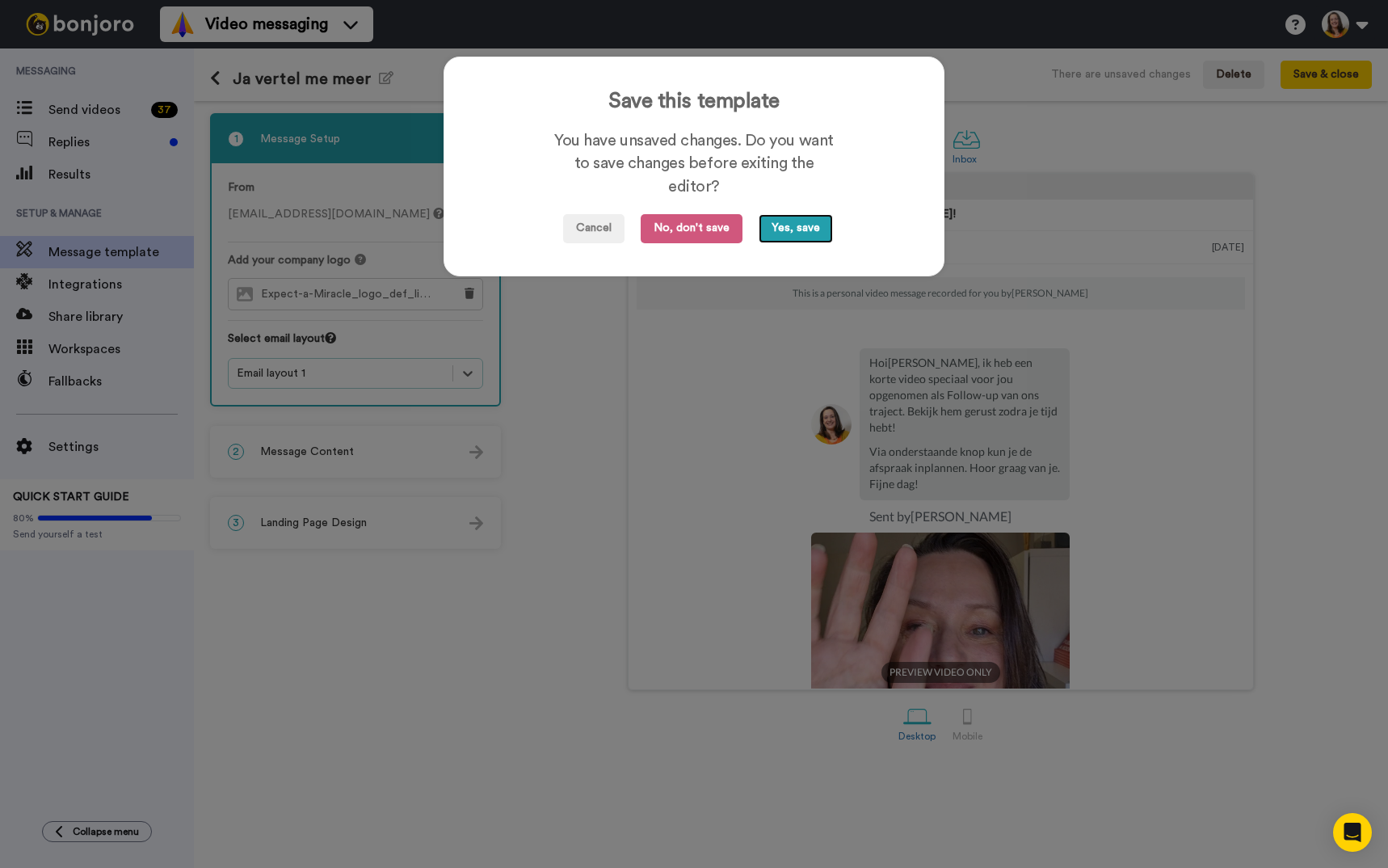
click at [787, 230] on button "Yes, save" at bounding box center [796, 229] width 74 height 29
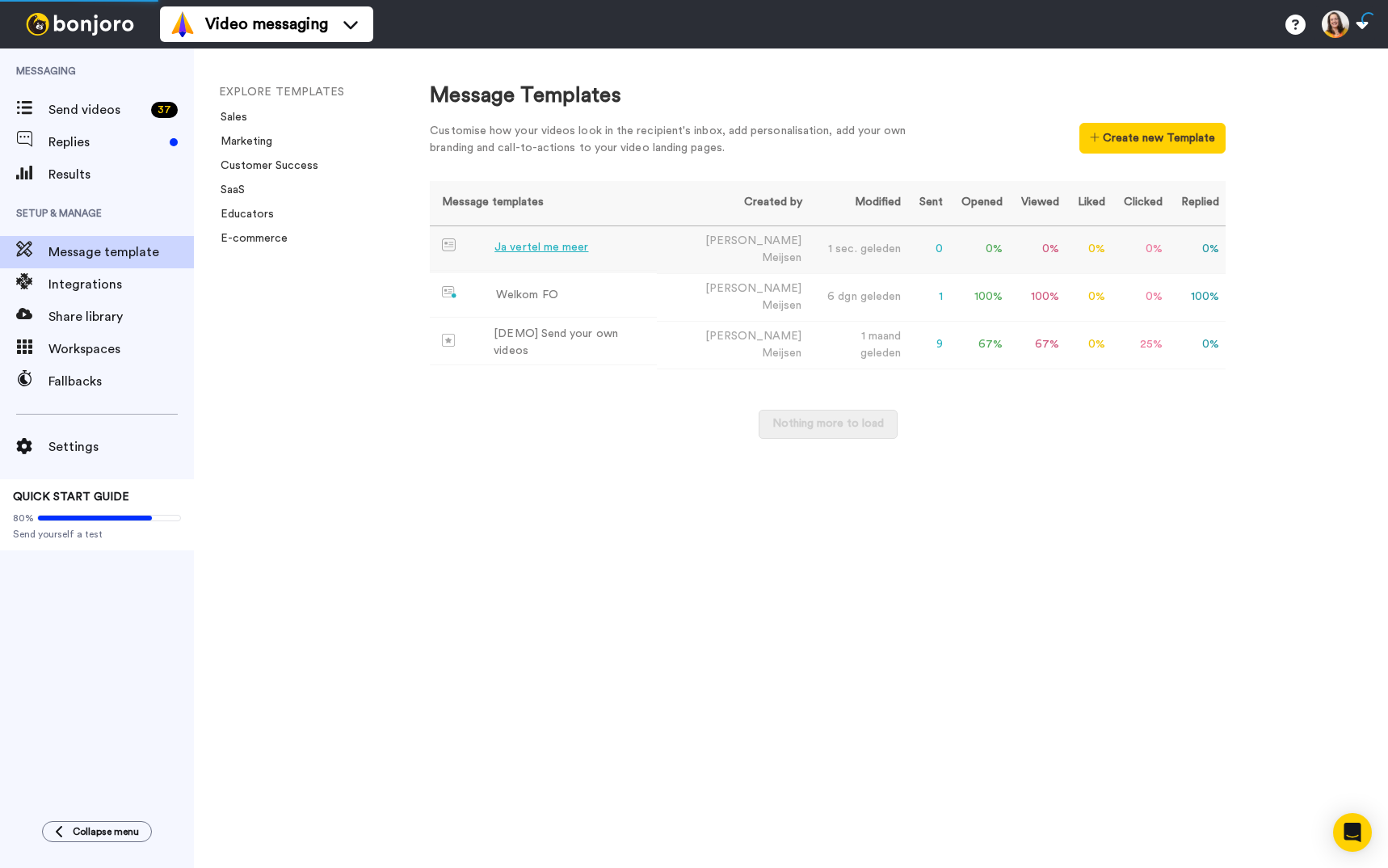
click at [556, 243] on div "Ja vertel me meer" at bounding box center [541, 247] width 94 height 17
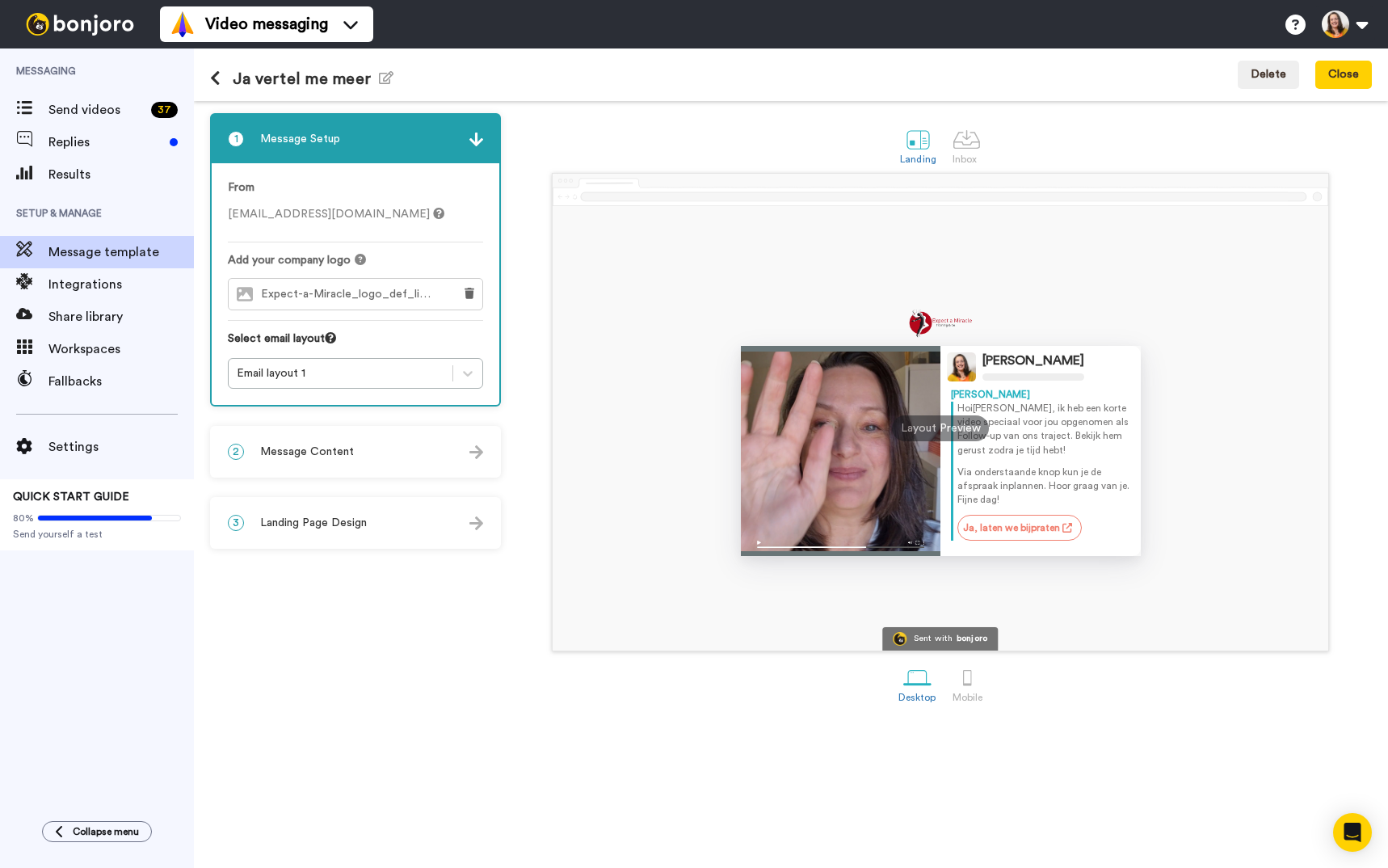
click at [373, 69] on h1 "Ja vertel me meer Edit name" at bounding box center [301, 78] width 183 height 19
click at [384, 74] on icon "button" at bounding box center [386, 77] width 14 height 13
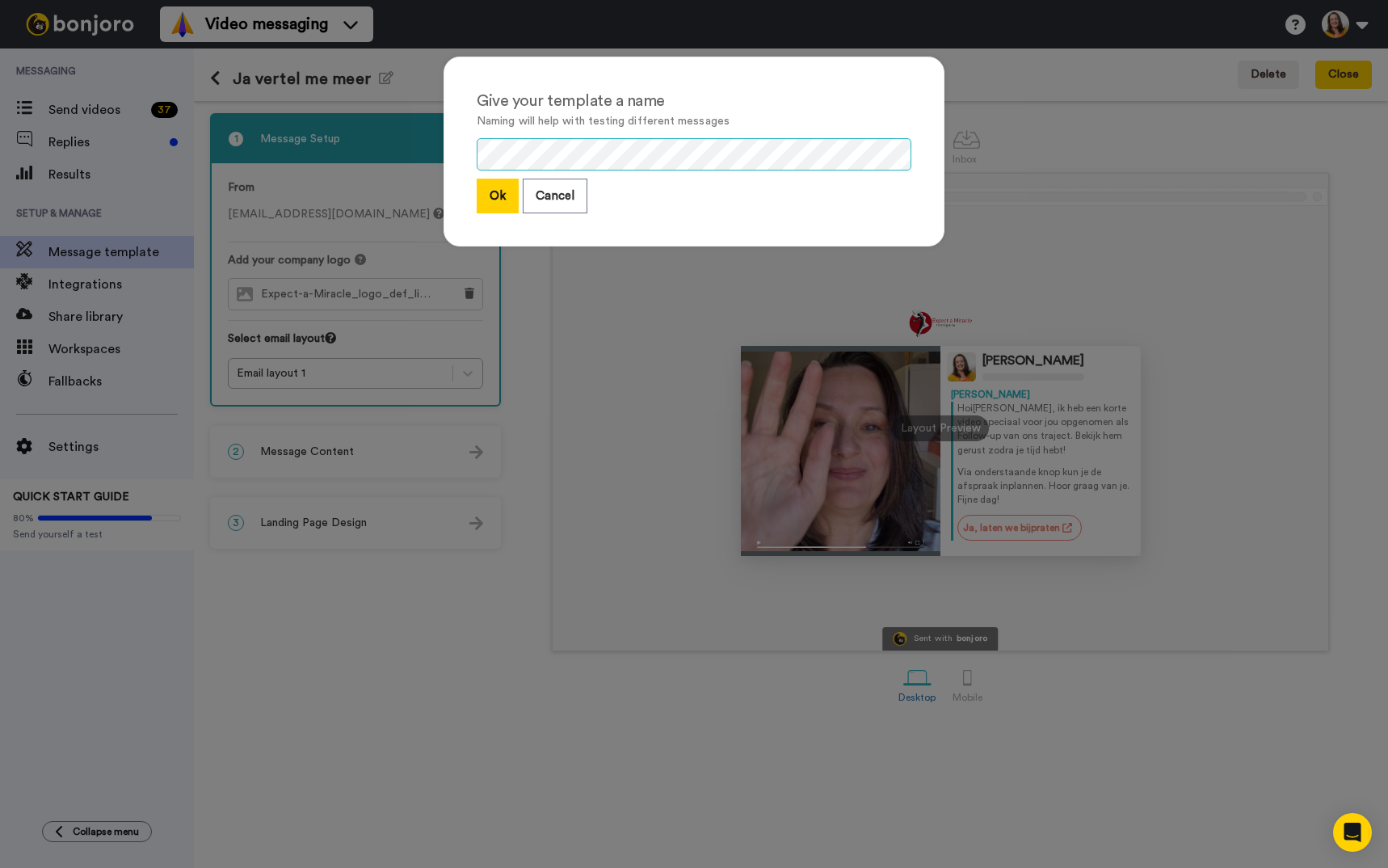
click at [437, 119] on div "Give your template a name Naming will help with testing different messages Ok C…" at bounding box center [694, 159] width 533 height 238
click at [492, 190] on button "Ok" at bounding box center [497, 196] width 42 height 35
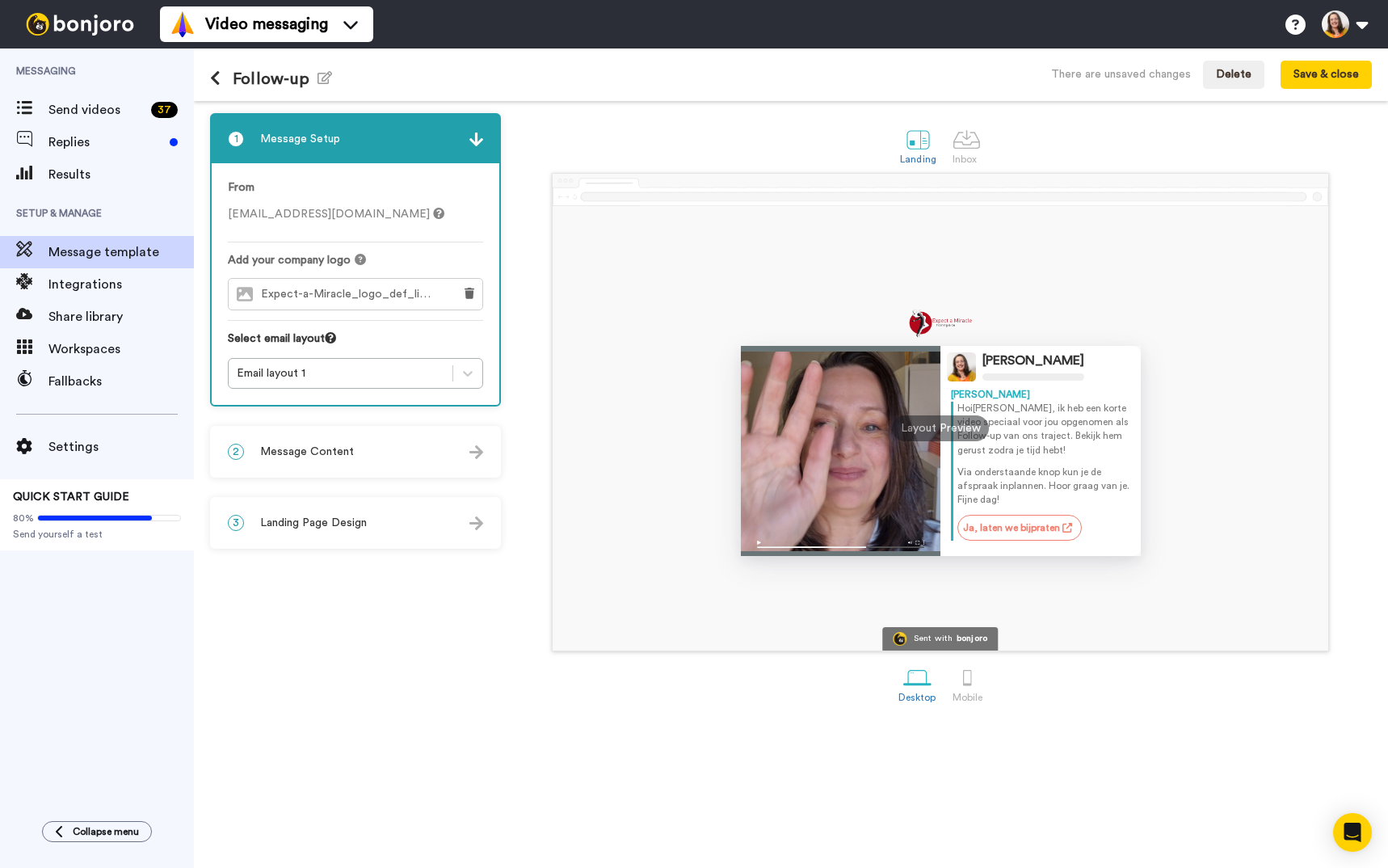
click at [214, 73] on icon at bounding box center [215, 78] width 11 height 16
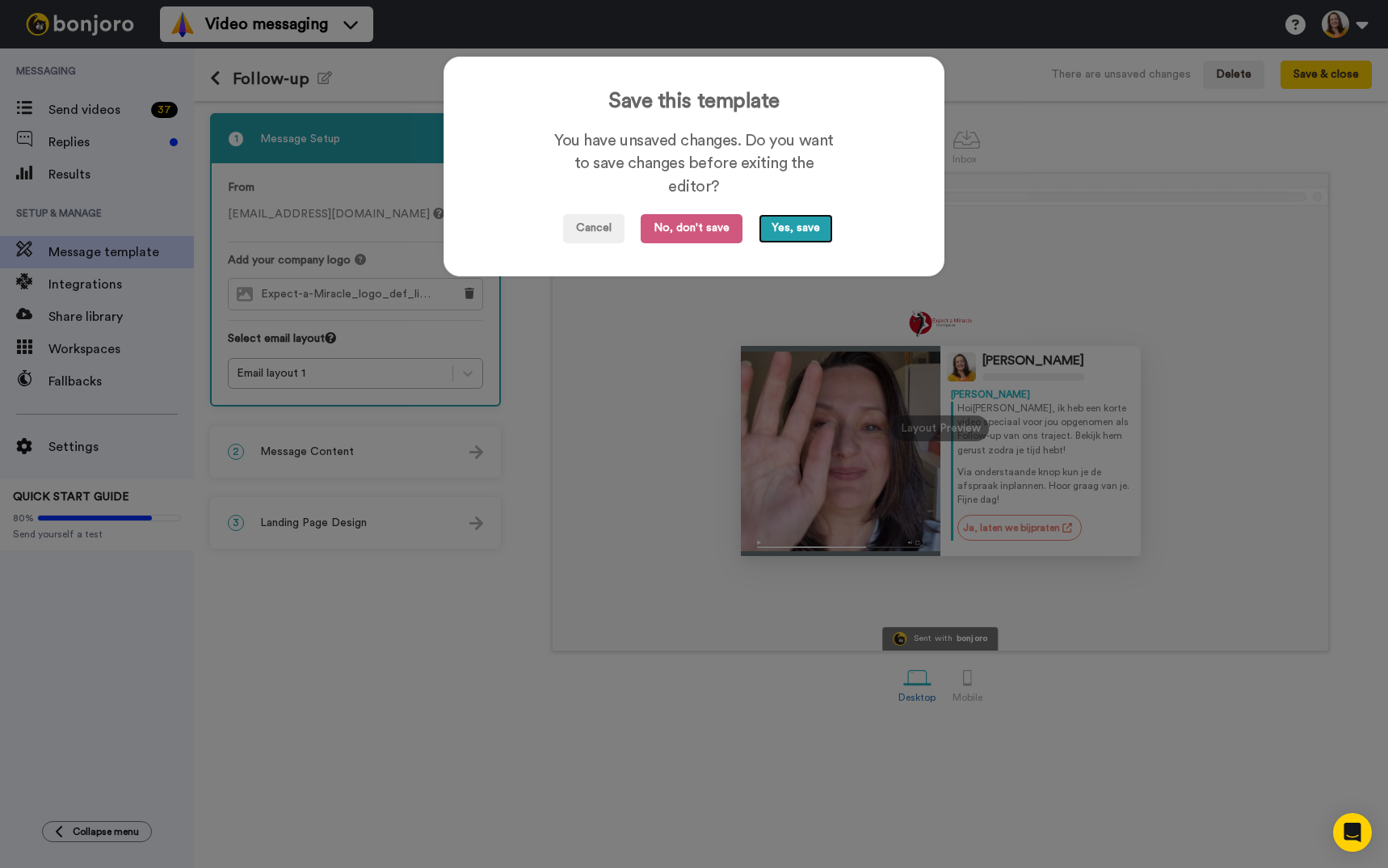
click at [786, 228] on button "Yes, save" at bounding box center [796, 229] width 74 height 29
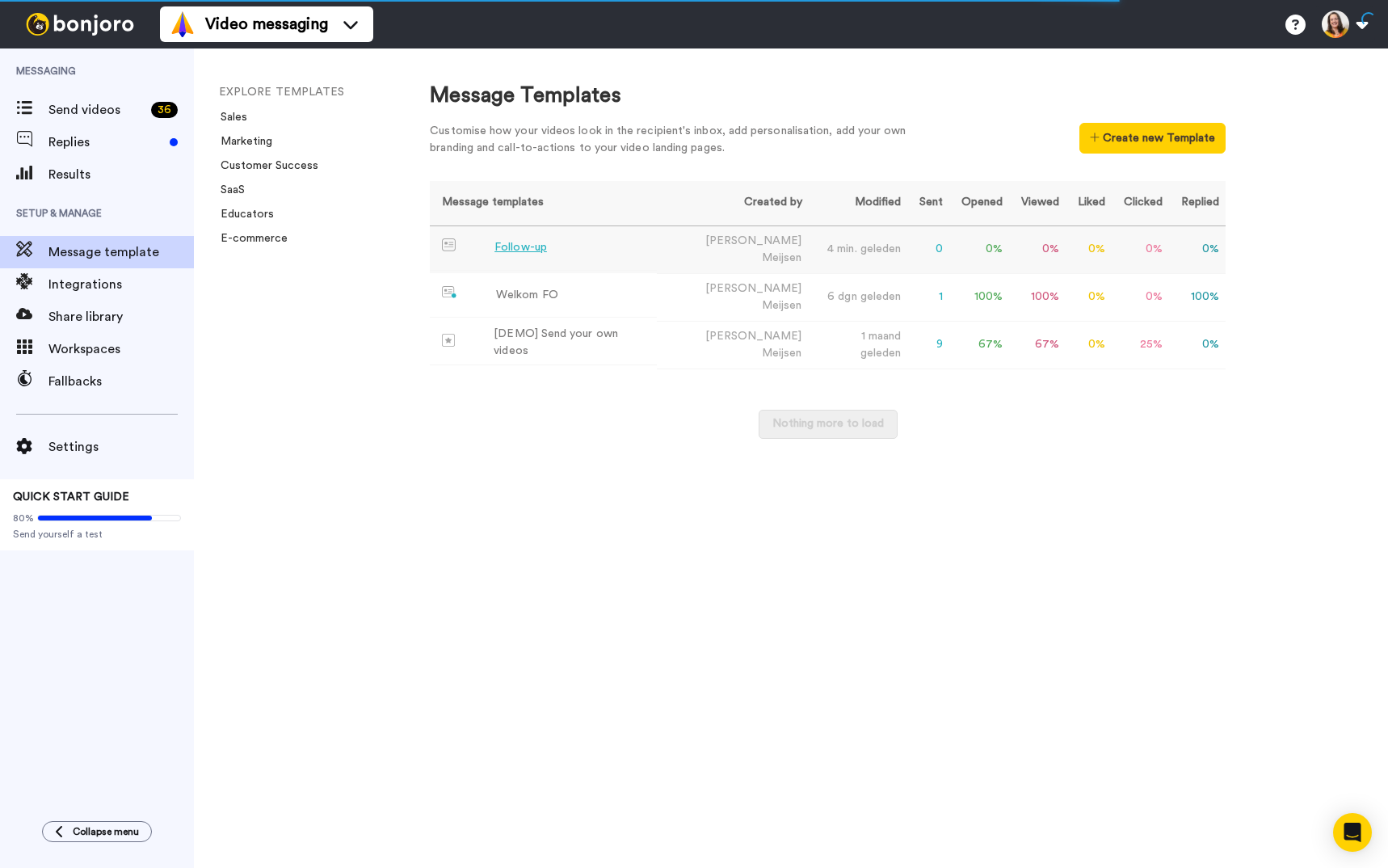
click at [494, 236] on td "Follow-up" at bounding box center [543, 248] width 227 height 44
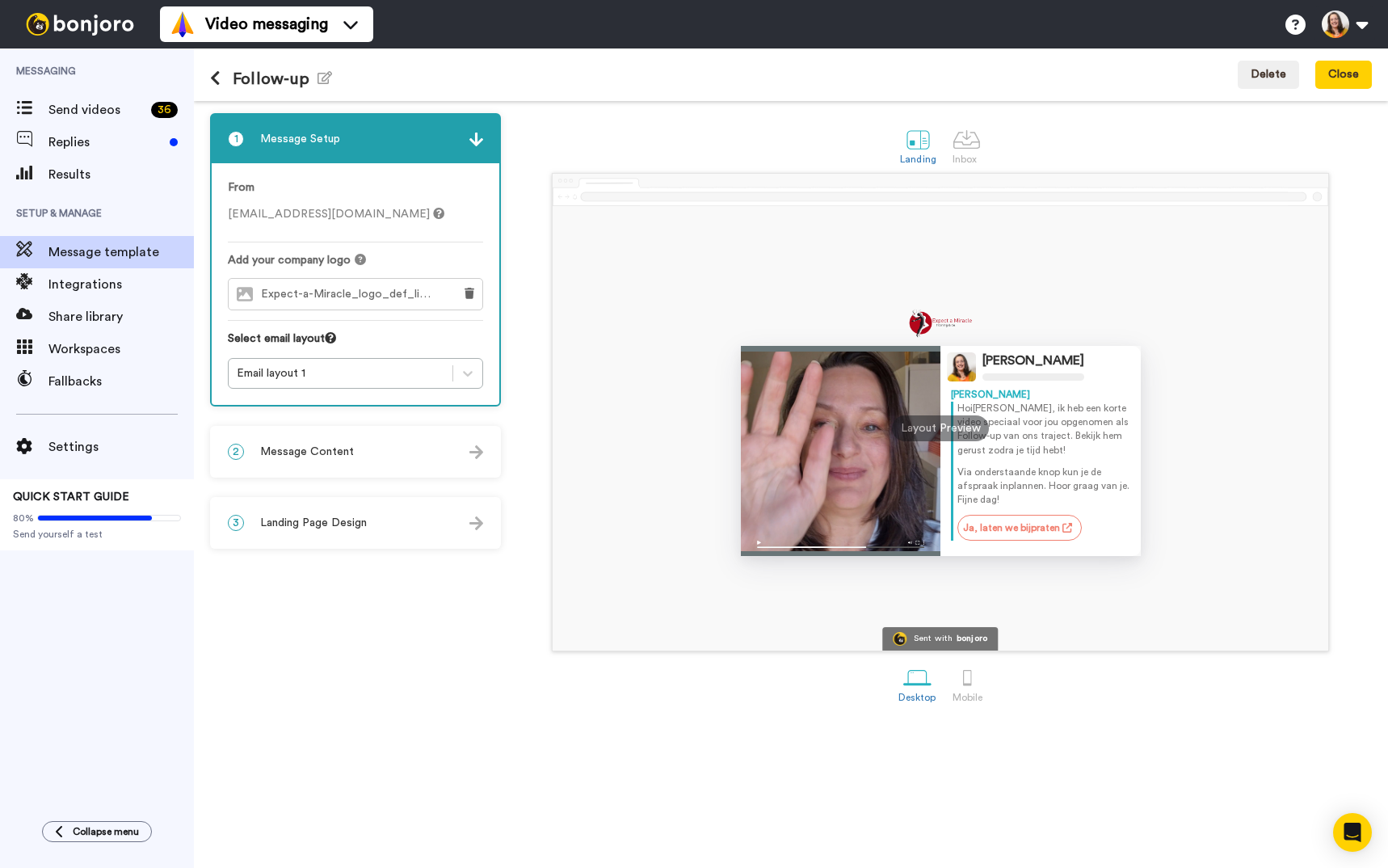
click at [212, 81] on icon at bounding box center [215, 78] width 11 height 16
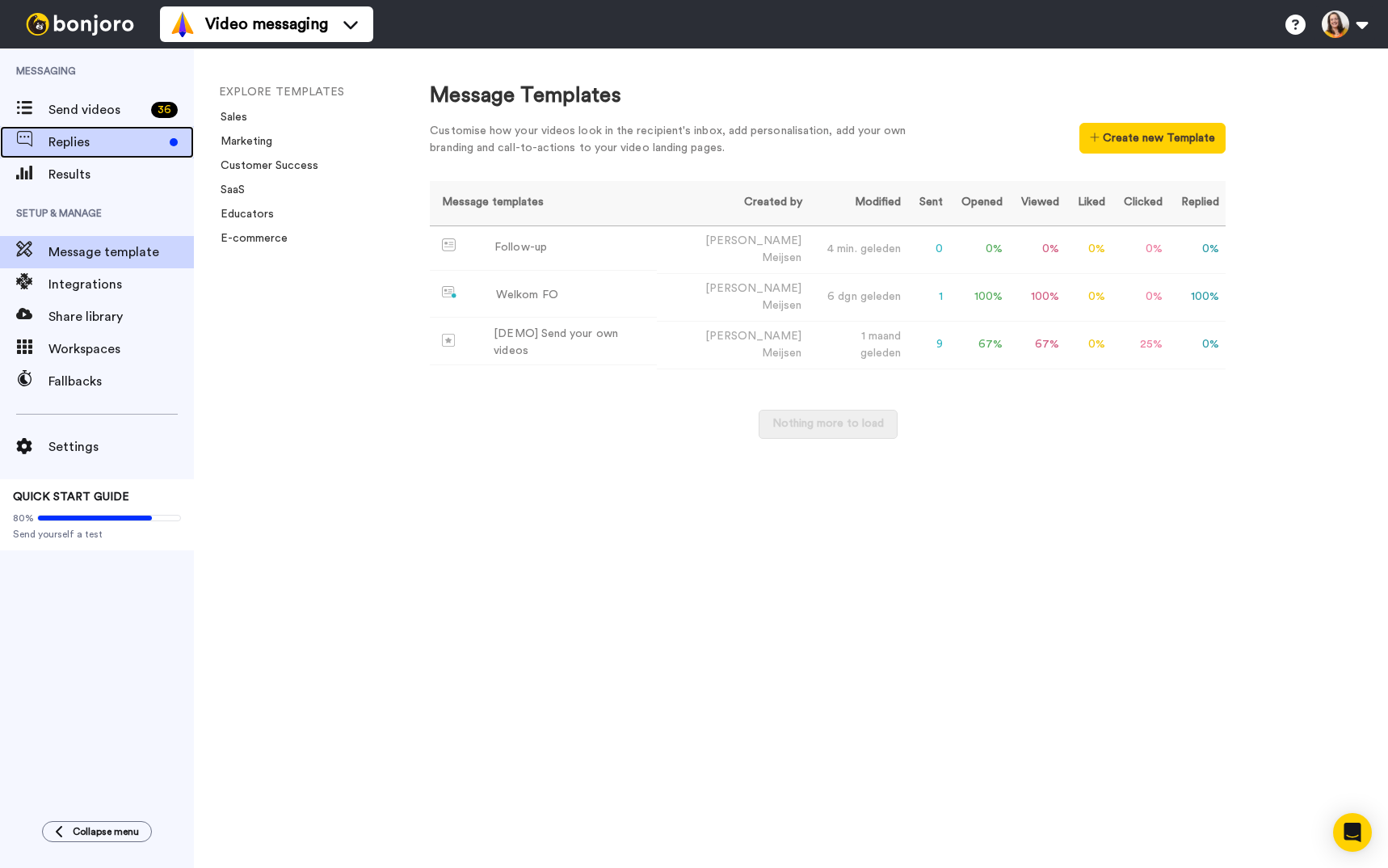
click at [134, 134] on span "Replies" at bounding box center [106, 143] width 115 height 19
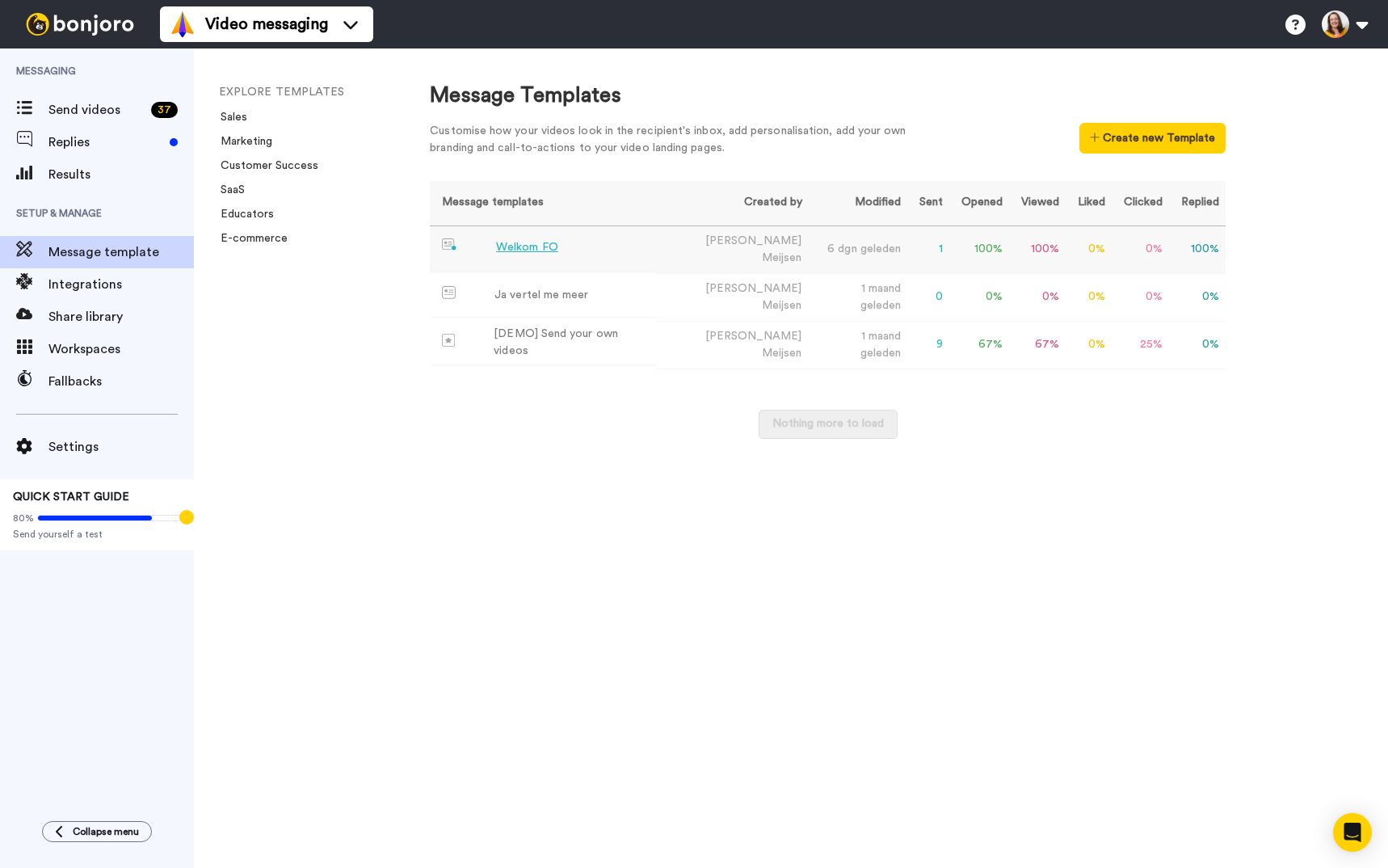
click at [518, 244] on div "Welkom FO" at bounding box center [527, 247] width 62 height 17
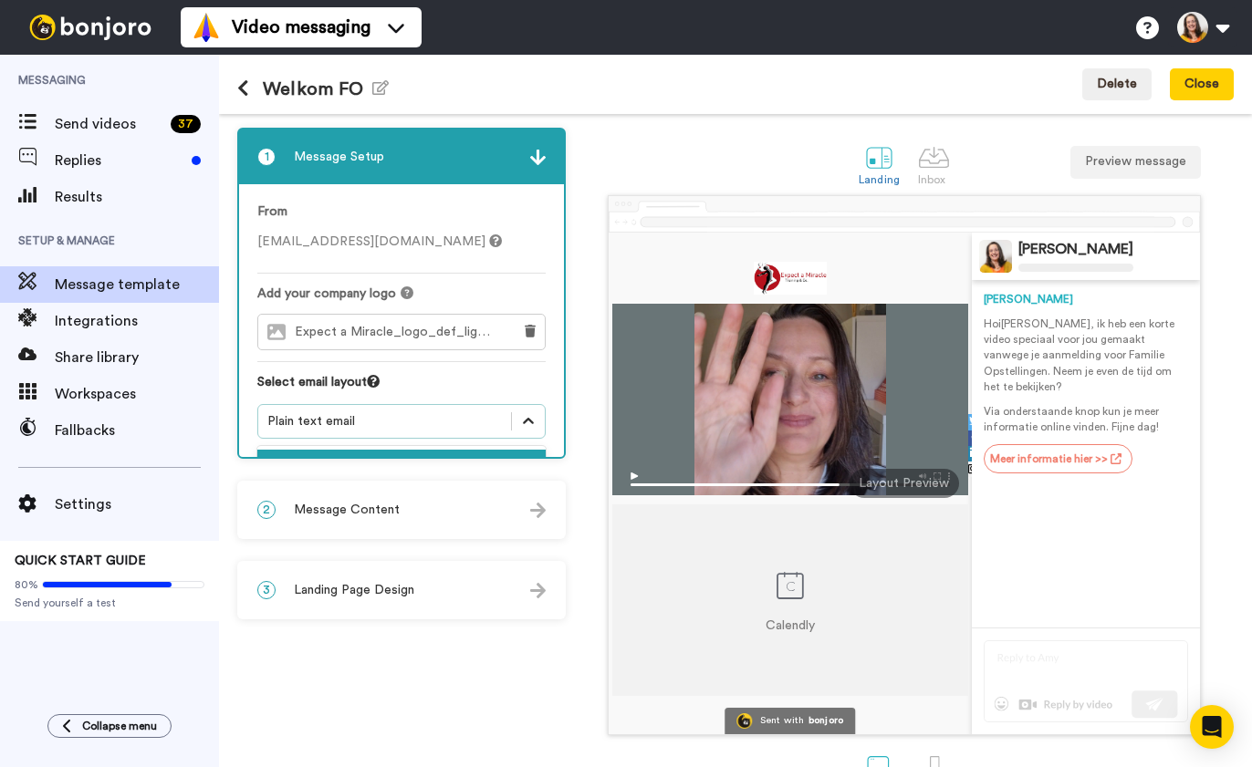
click at [527, 415] on icon at bounding box center [528, 421] width 18 height 18
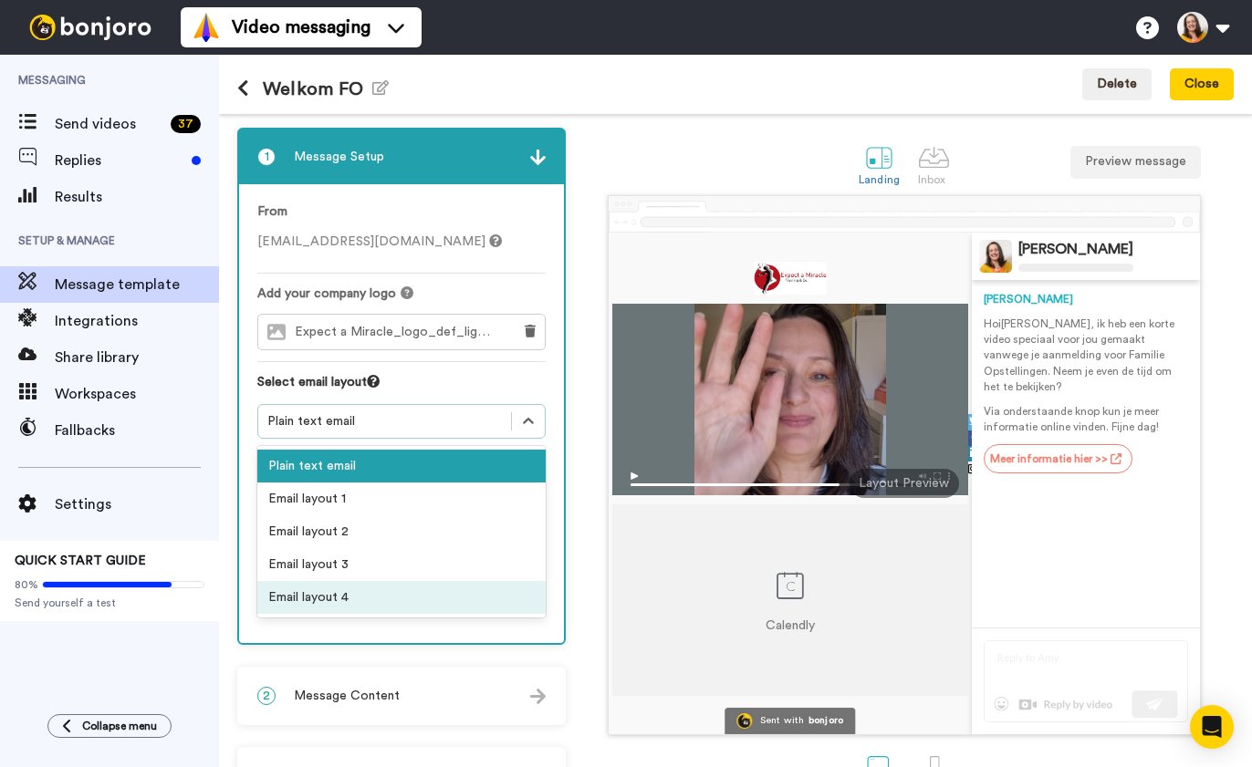
click at [371, 596] on div "Email layout 4" at bounding box center [401, 597] width 288 height 33
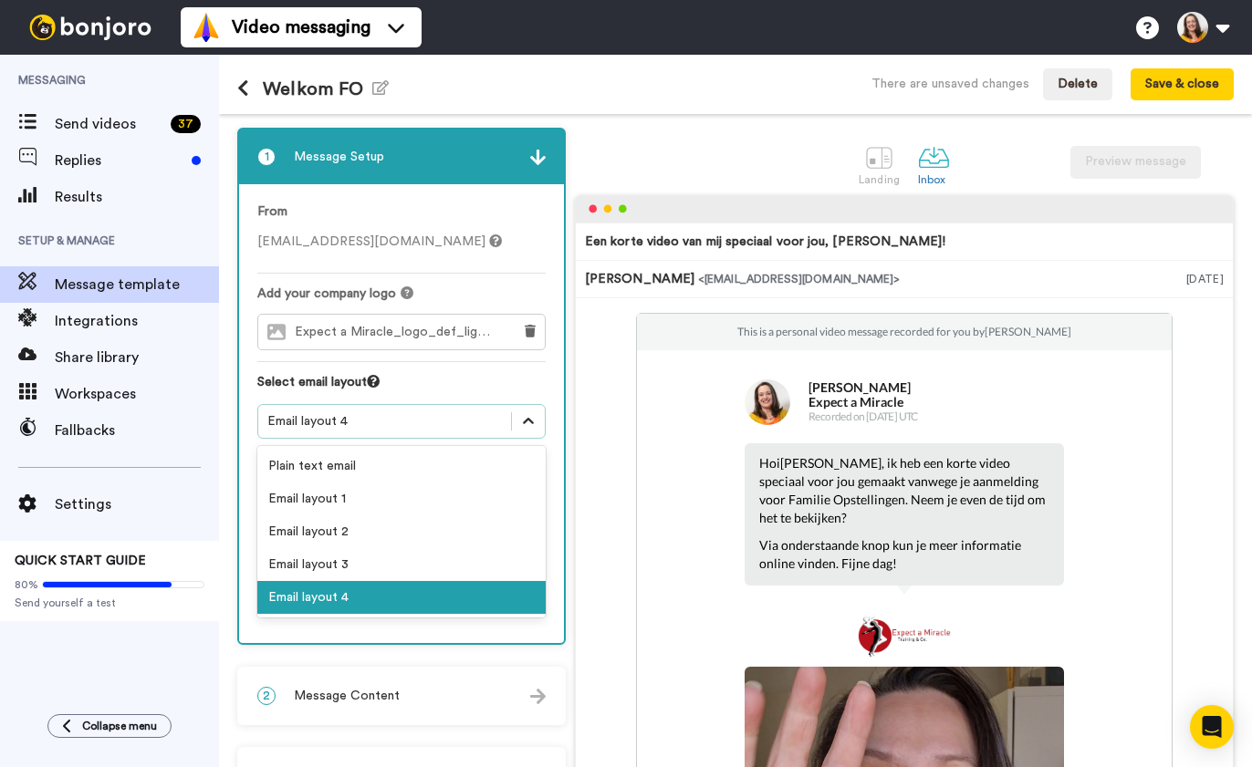
click at [529, 424] on icon at bounding box center [528, 421] width 18 height 18
click at [446, 506] on div "Email layout 1" at bounding box center [401, 499] width 288 height 33
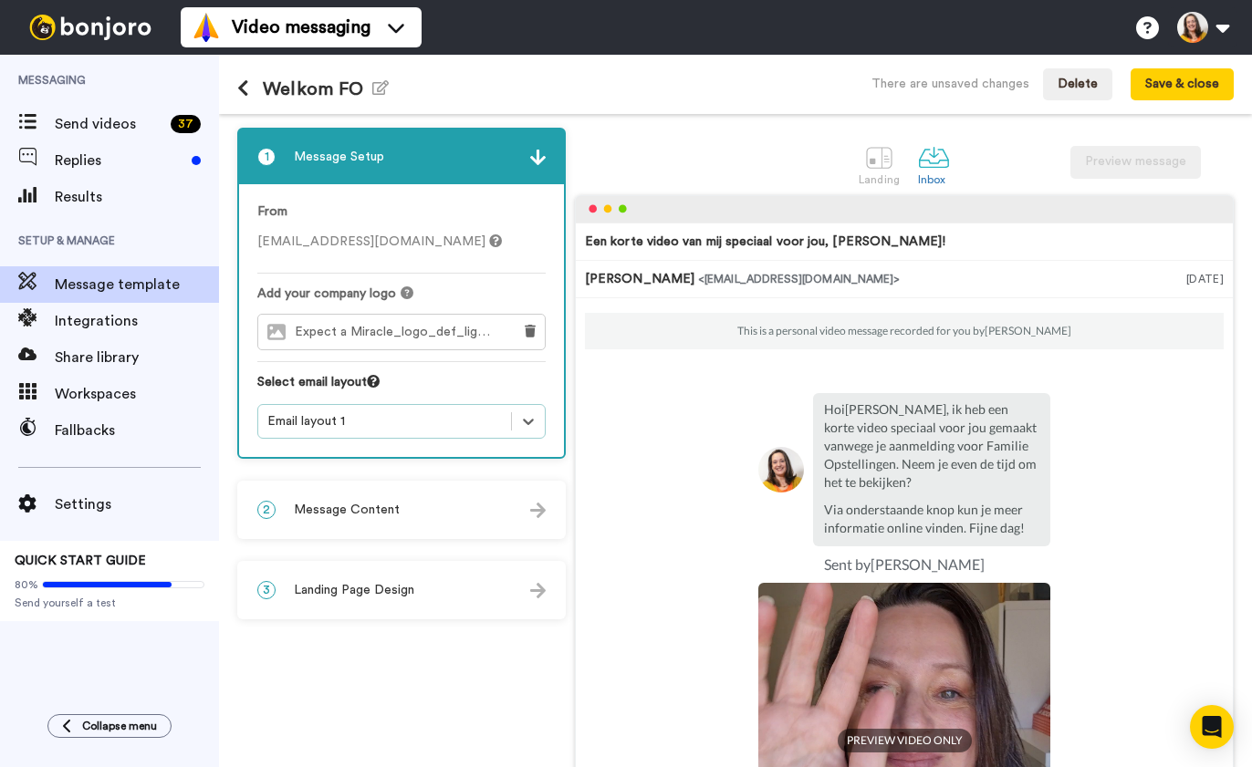
click at [417, 506] on div "2 Message Content" at bounding box center [401, 510] width 325 height 55
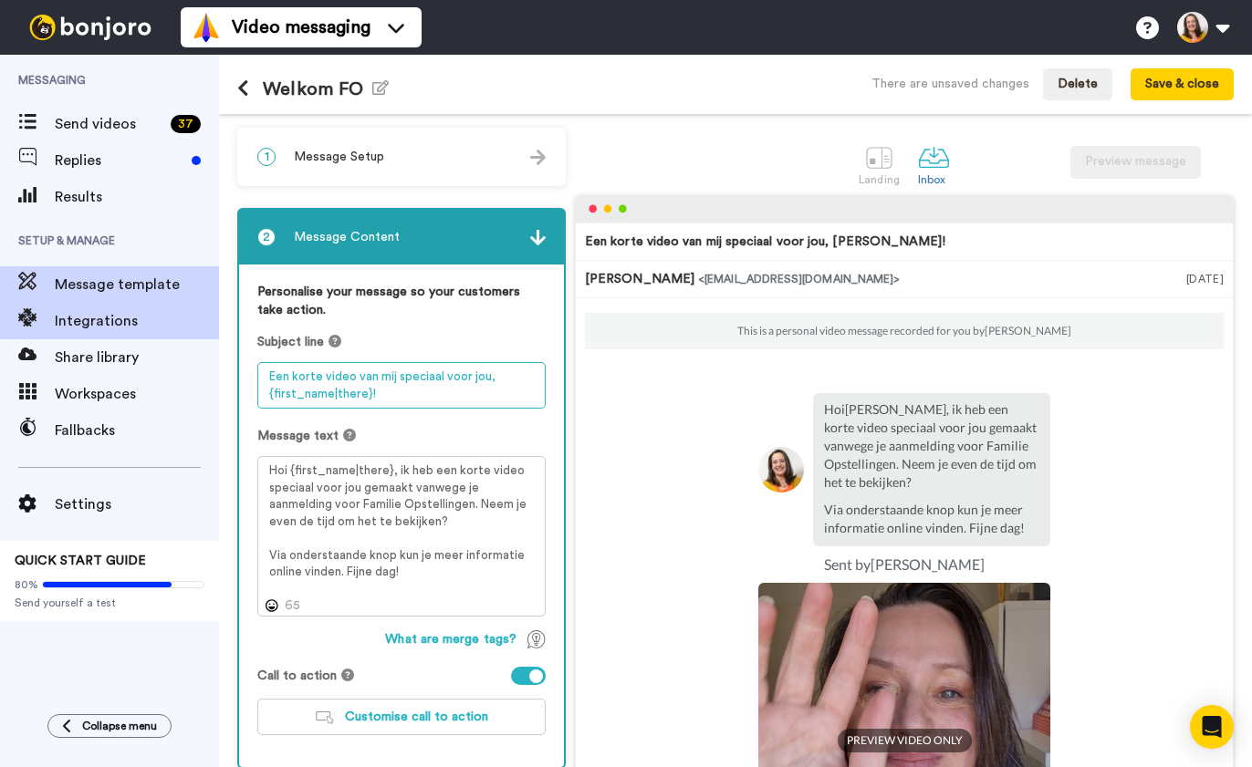
drag, startPoint x: 484, startPoint y: 400, endPoint x: 208, endPoint y: 303, distance: 292.8
click at [208, 303] on div "Messaging Send videos 37 Replies Results Setup & Manage Message template Integr…" at bounding box center [626, 411] width 1252 height 712
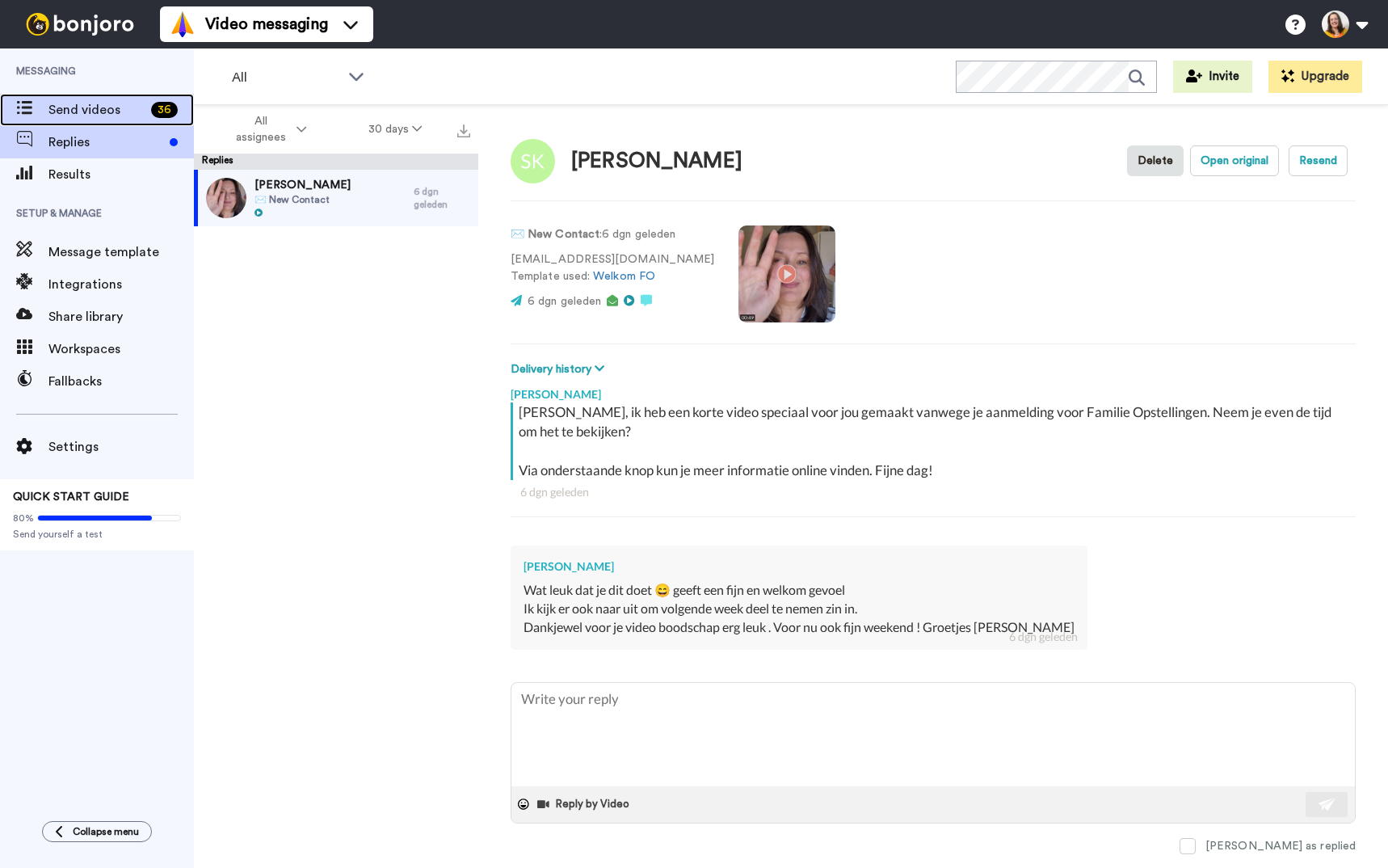
click at [96, 112] on span "Send videos" at bounding box center [97, 110] width 97 height 19
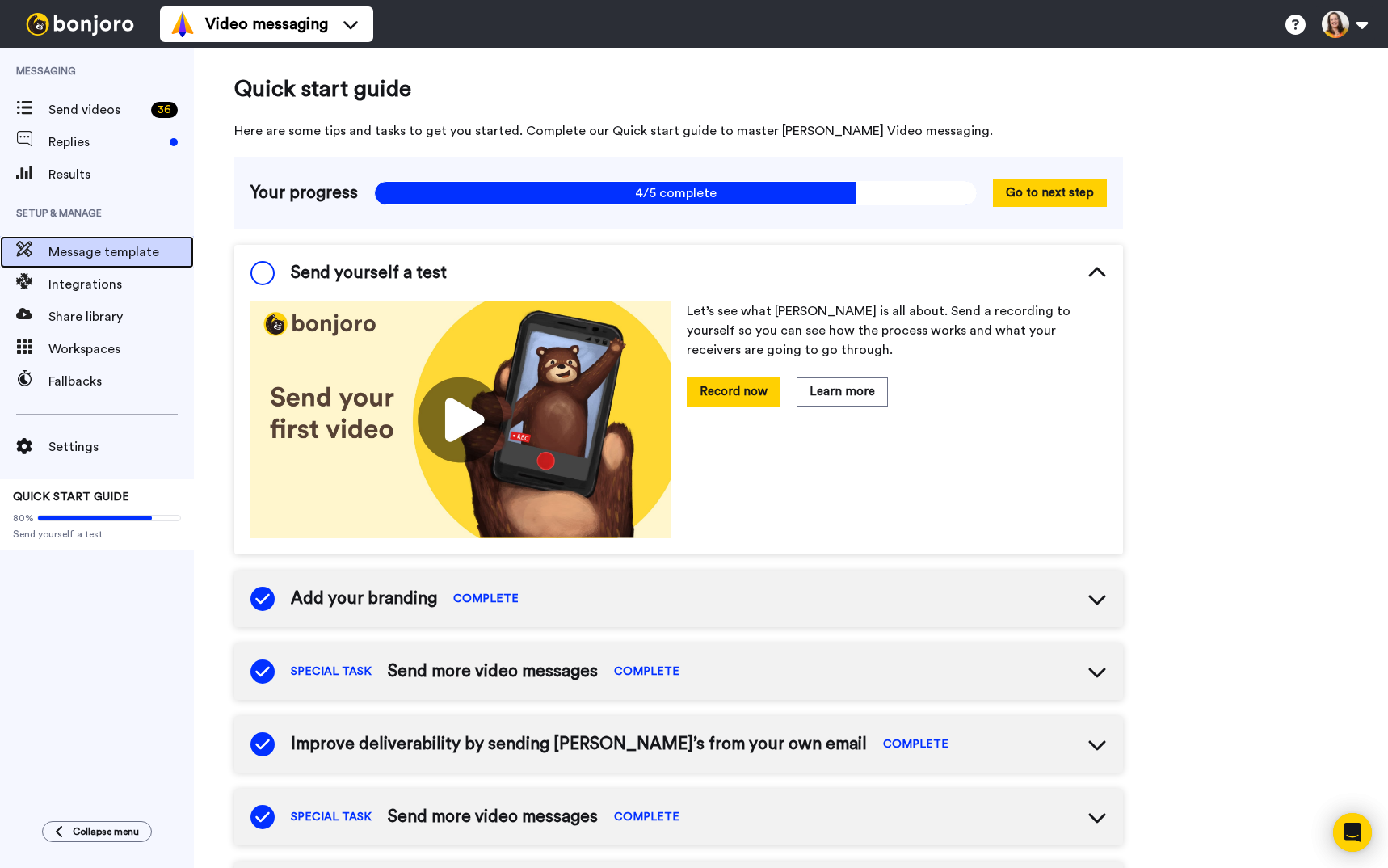
click at [127, 253] on span "Message template" at bounding box center [121, 252] width 145 height 19
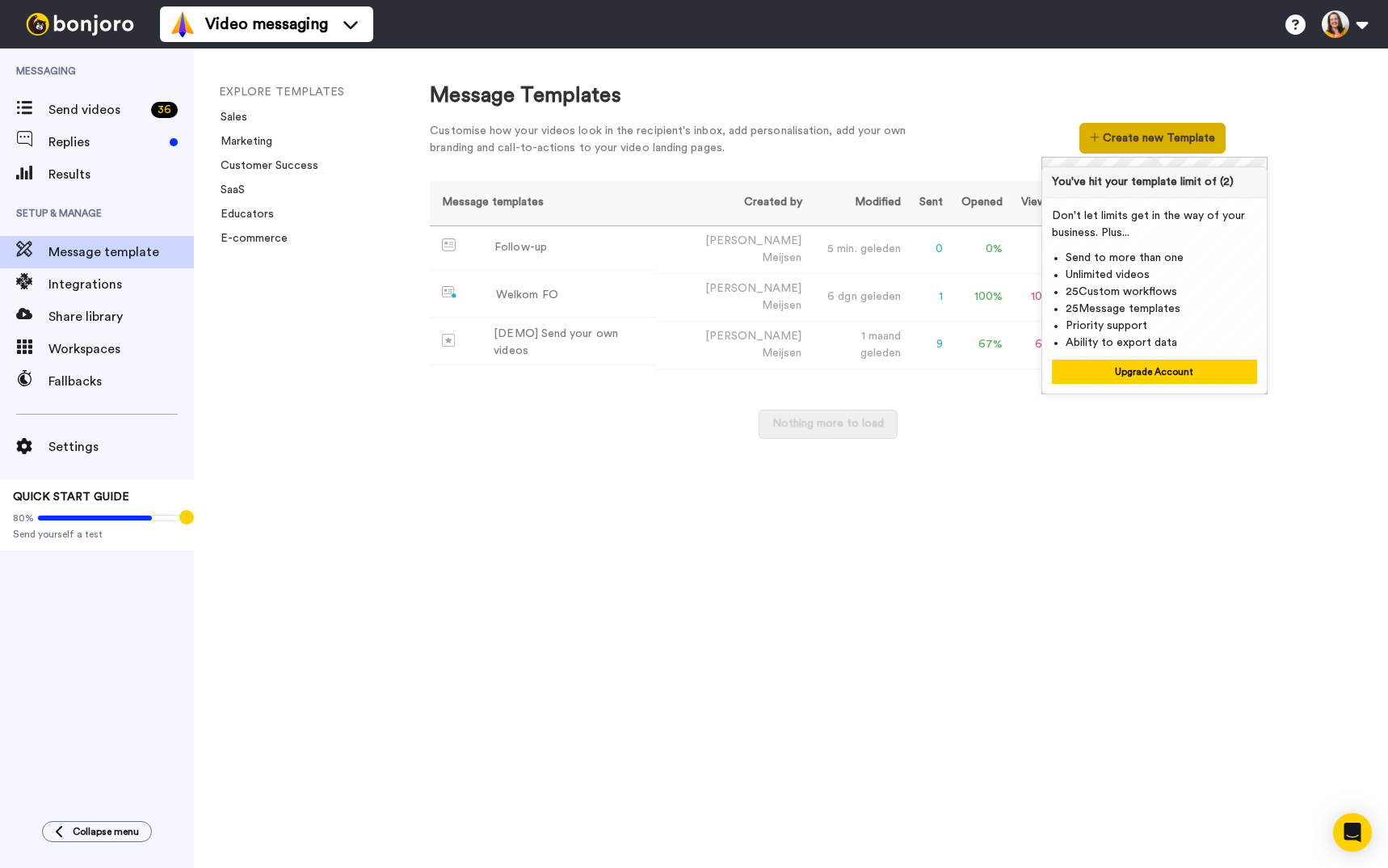
click at [1128, 143] on button "Create new Template" at bounding box center [1152, 138] width 146 height 31
click at [1159, 373] on button "Upgrade Account" at bounding box center [1155, 371] width 205 height 24
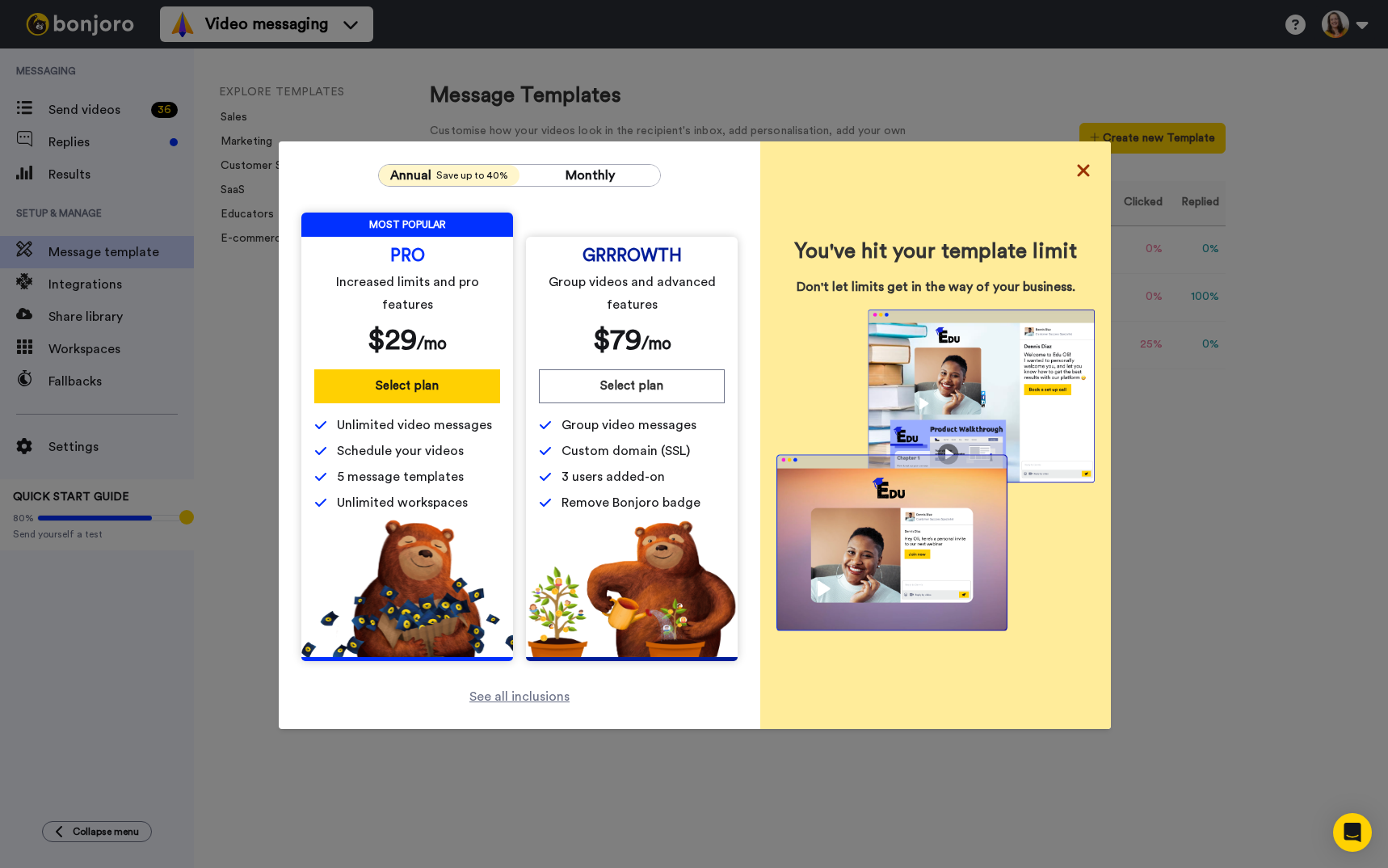
click at [1077, 173] on icon at bounding box center [1083, 170] width 12 height 12
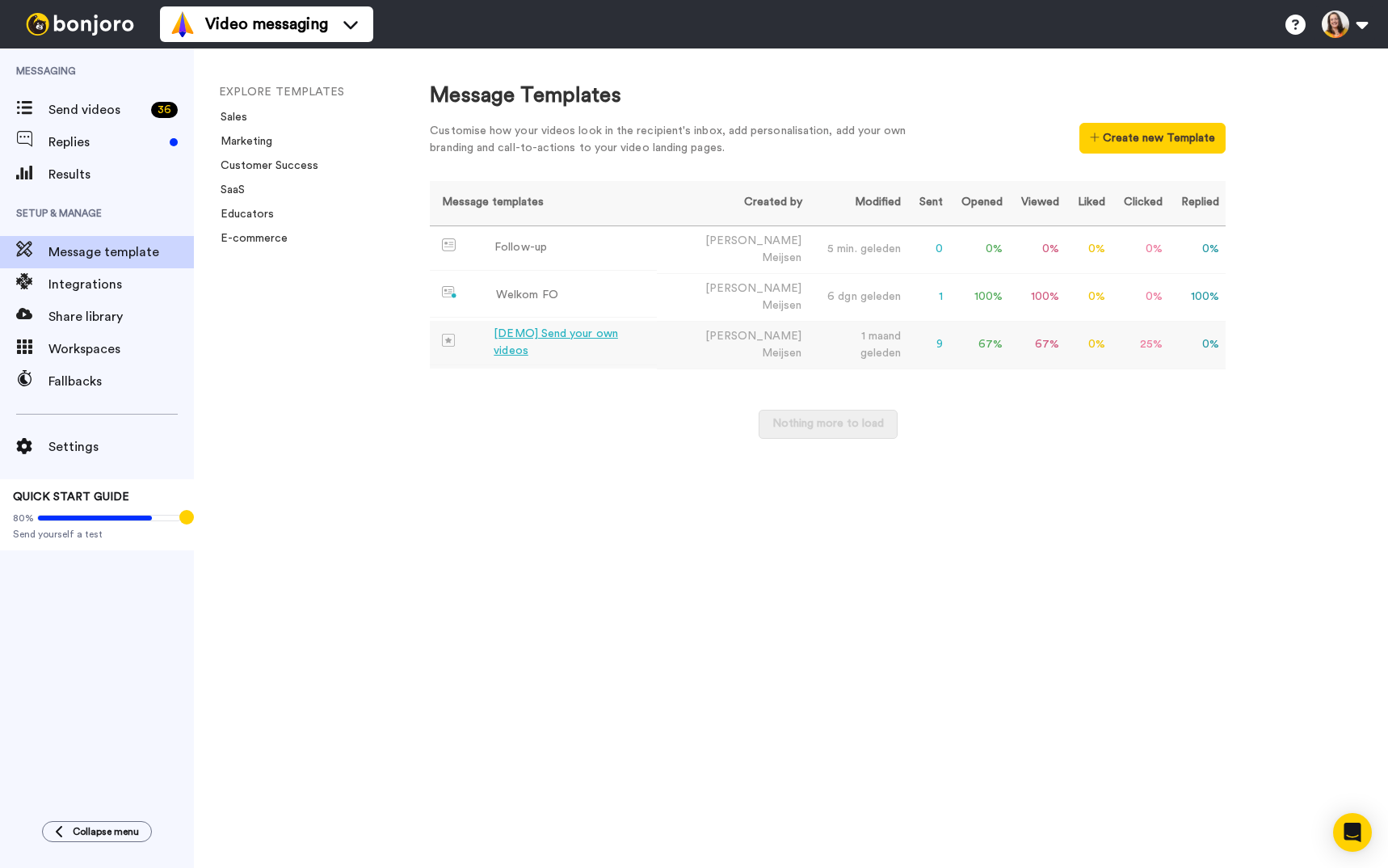
click at [568, 337] on div "[DEMO] Send your own videos" at bounding box center [571, 343] width 157 height 34
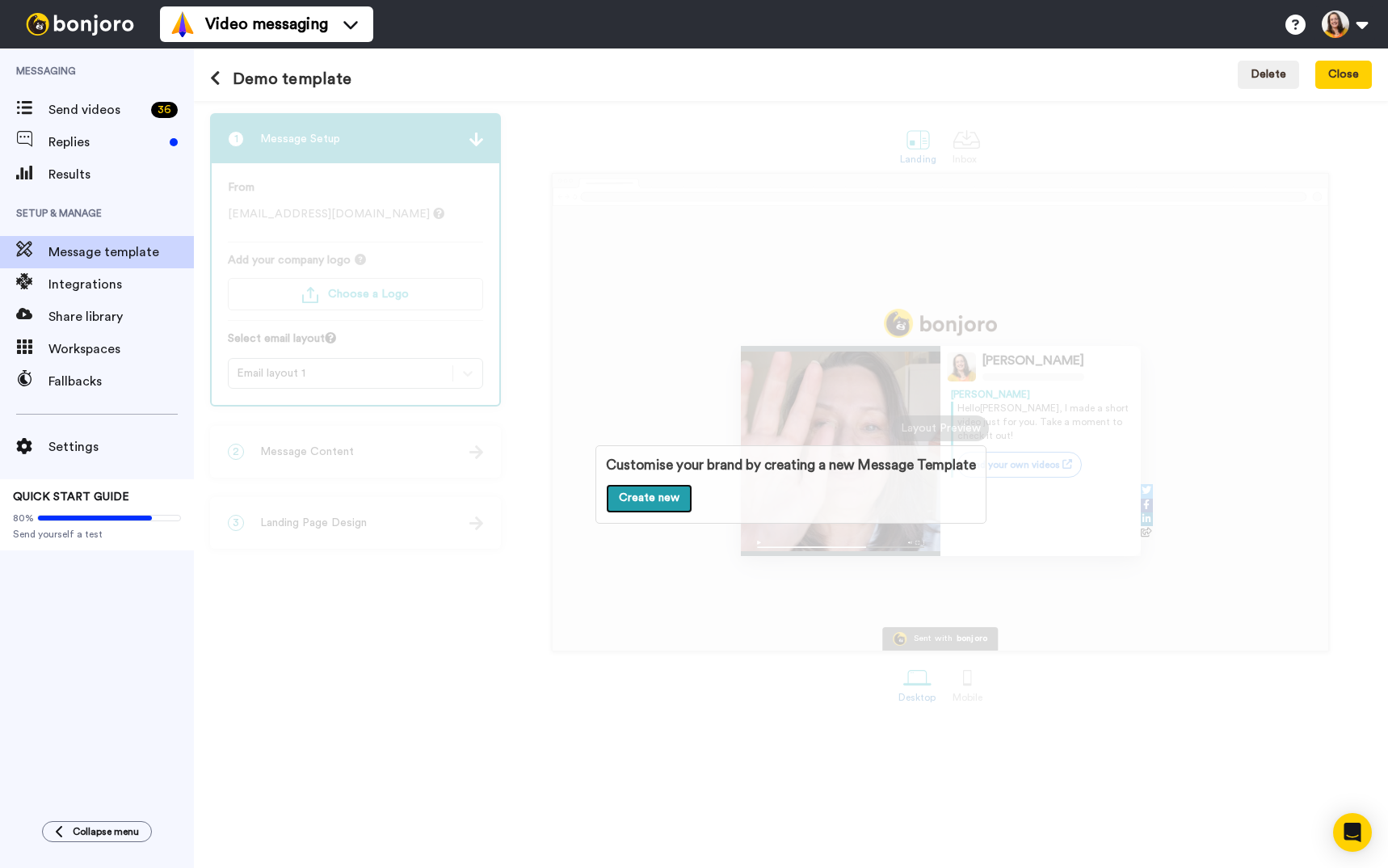
click at [659, 500] on link "Create new" at bounding box center [649, 498] width 87 height 29
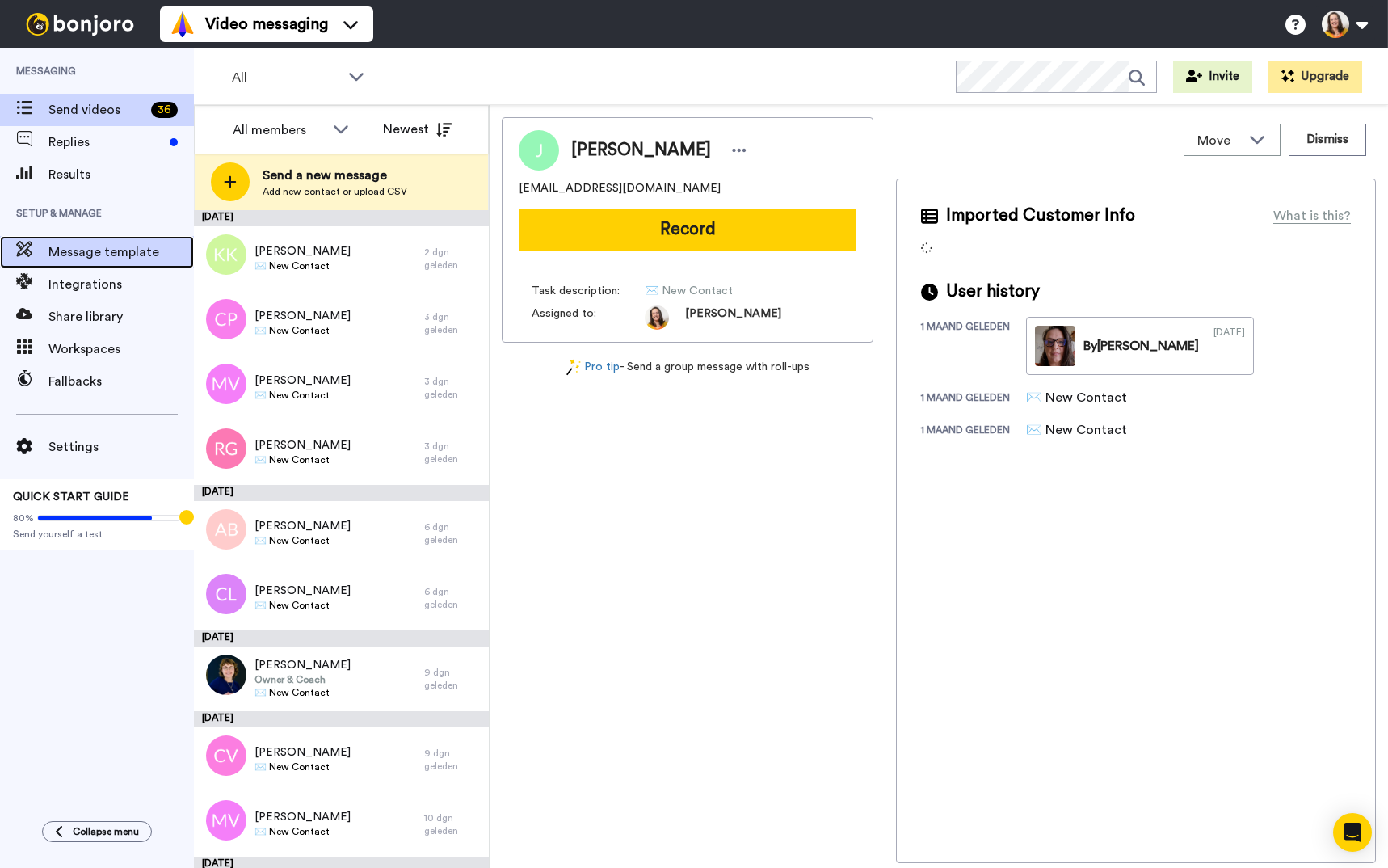
click at [93, 244] on span "Message template" at bounding box center [121, 252] width 145 height 19
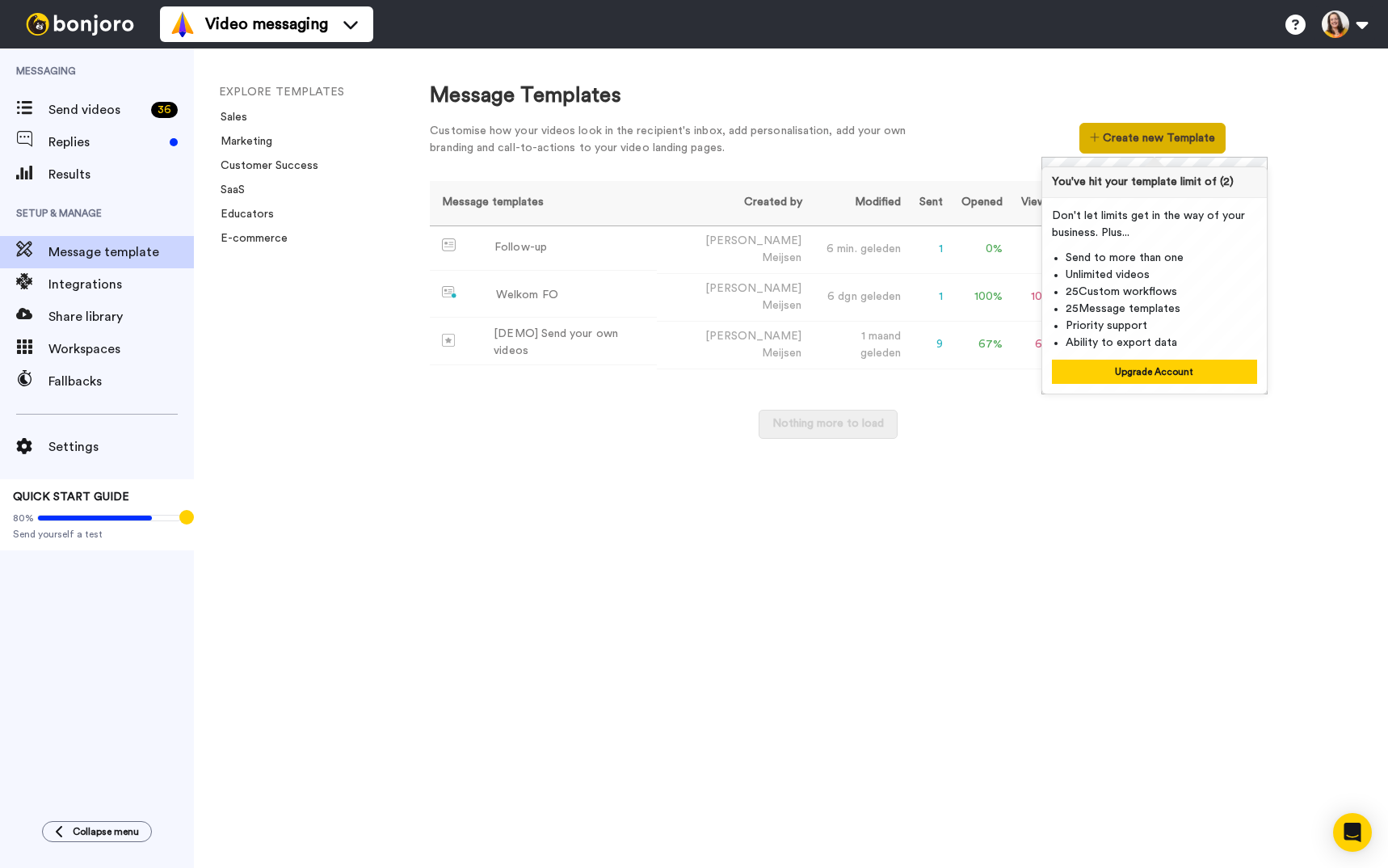
click at [1141, 146] on button "Create new Template" at bounding box center [1152, 138] width 146 height 31
click at [1188, 372] on button "Upgrade Account" at bounding box center [1155, 371] width 205 height 24
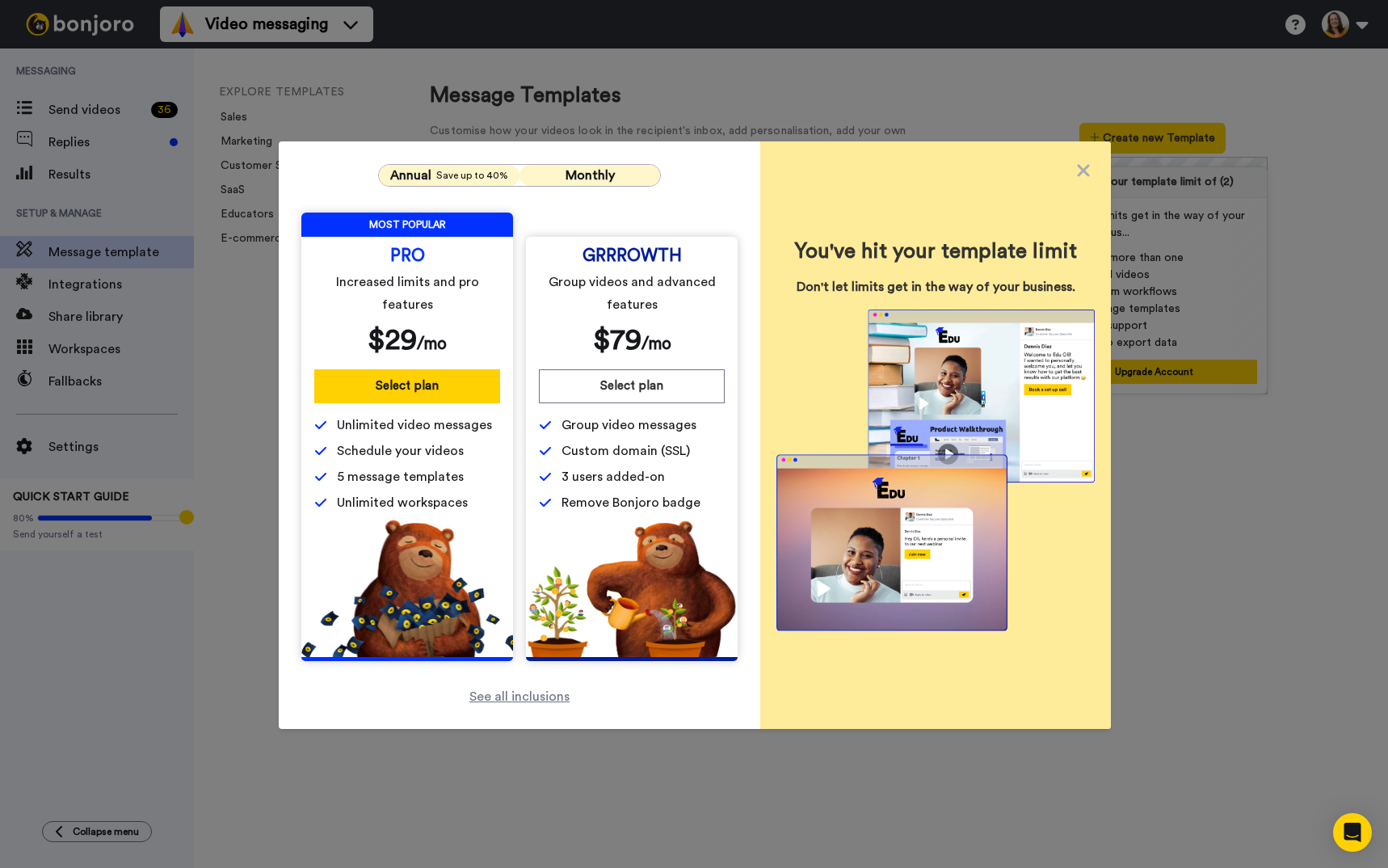
click at [574, 174] on span "Monthly" at bounding box center [591, 175] width 50 height 13
click at [452, 174] on span "Save up to 40%" at bounding box center [472, 175] width 72 height 13
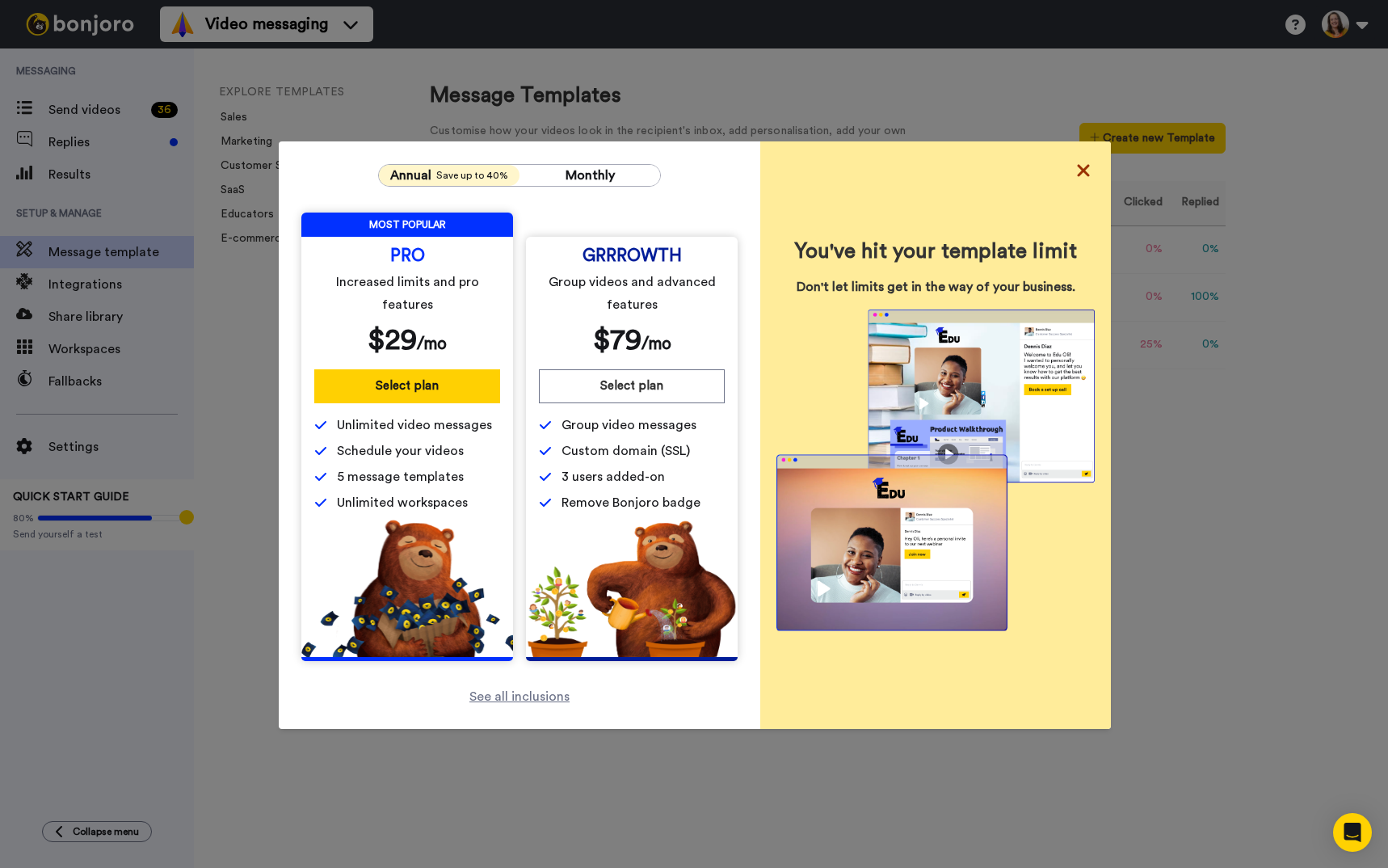
click at [1077, 169] on icon at bounding box center [1083, 170] width 12 height 12
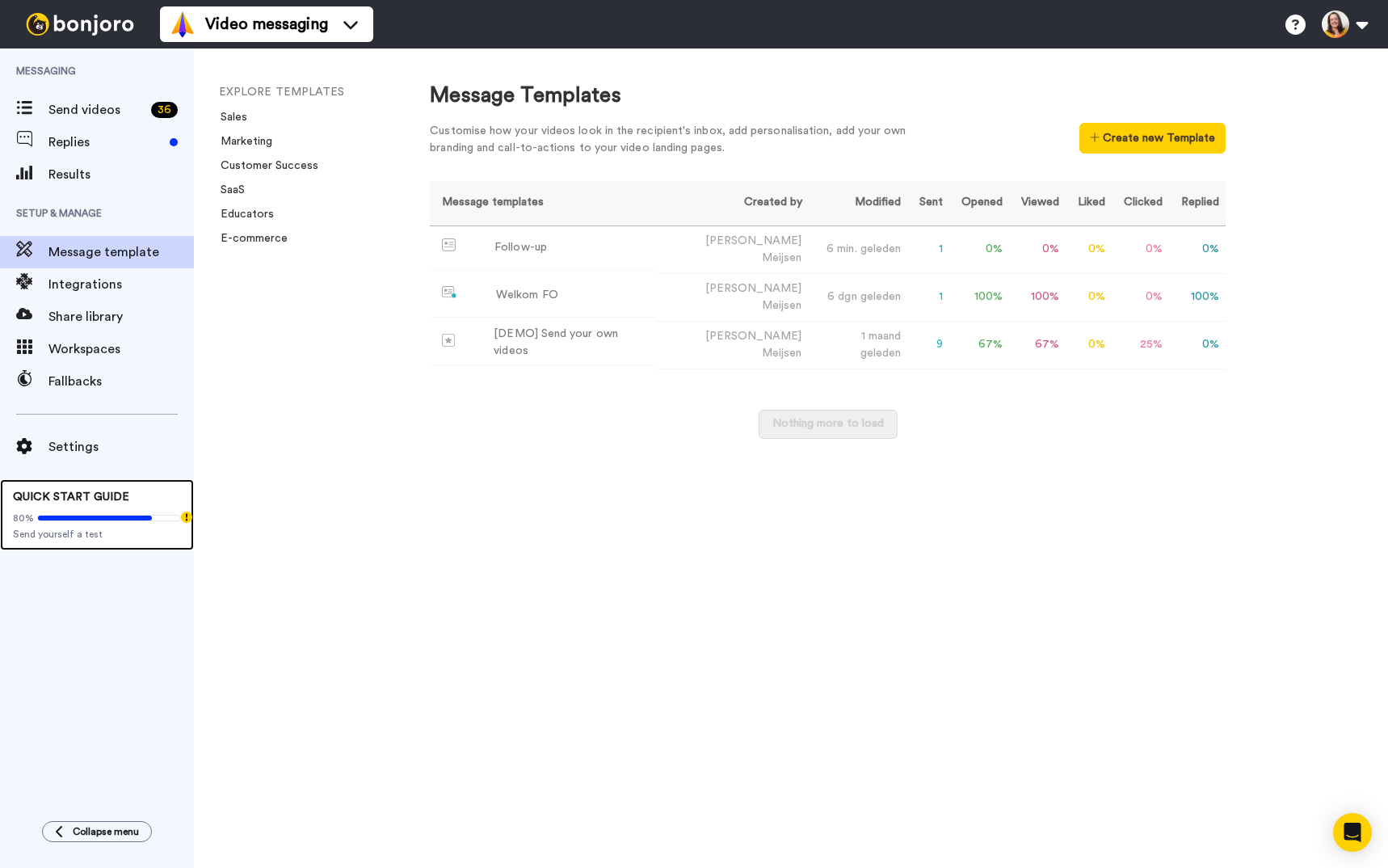
click at [151, 519] on icon at bounding box center [95, 517] width 114 height 4
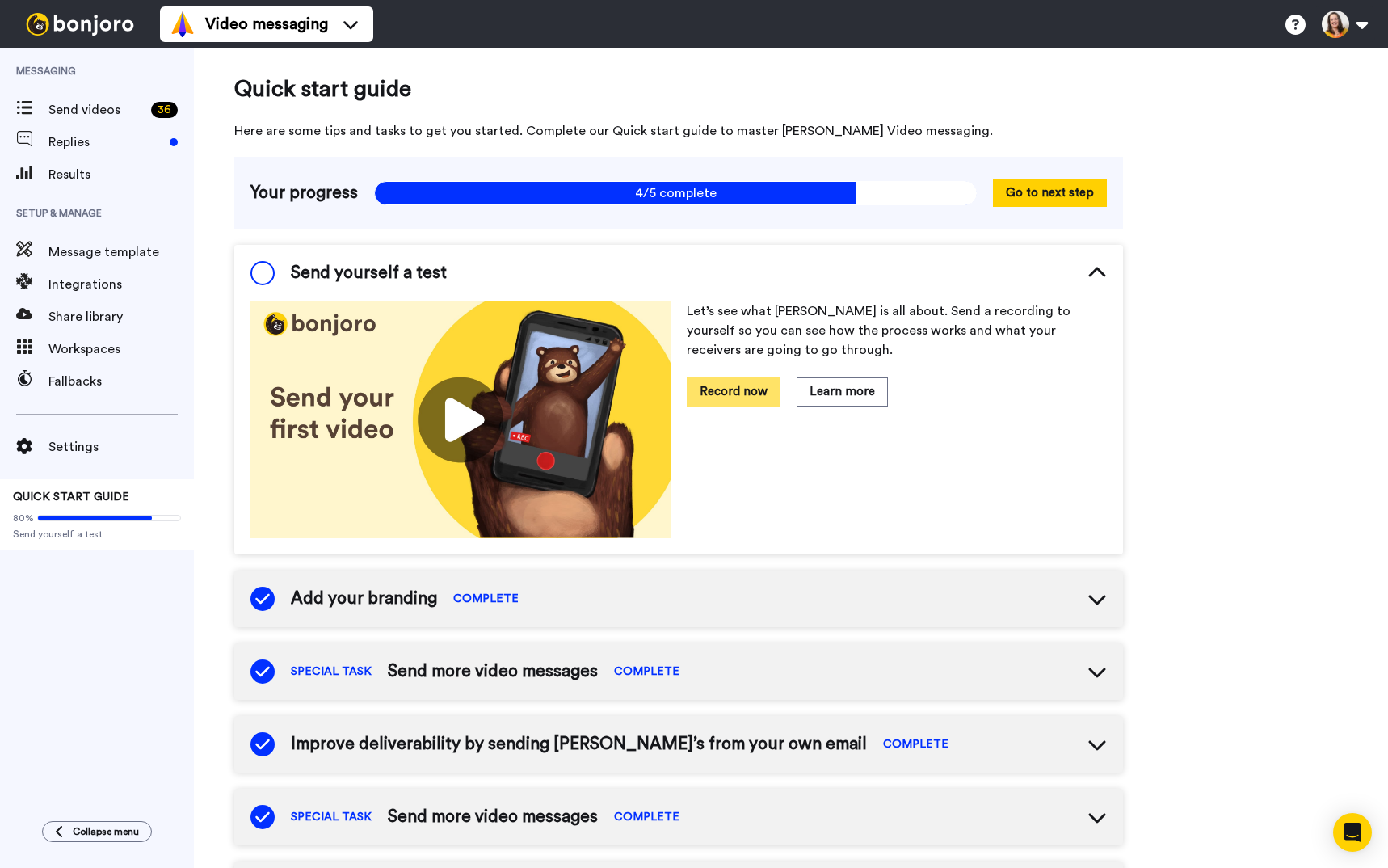
click at [731, 386] on button "Record now" at bounding box center [733, 391] width 94 height 28
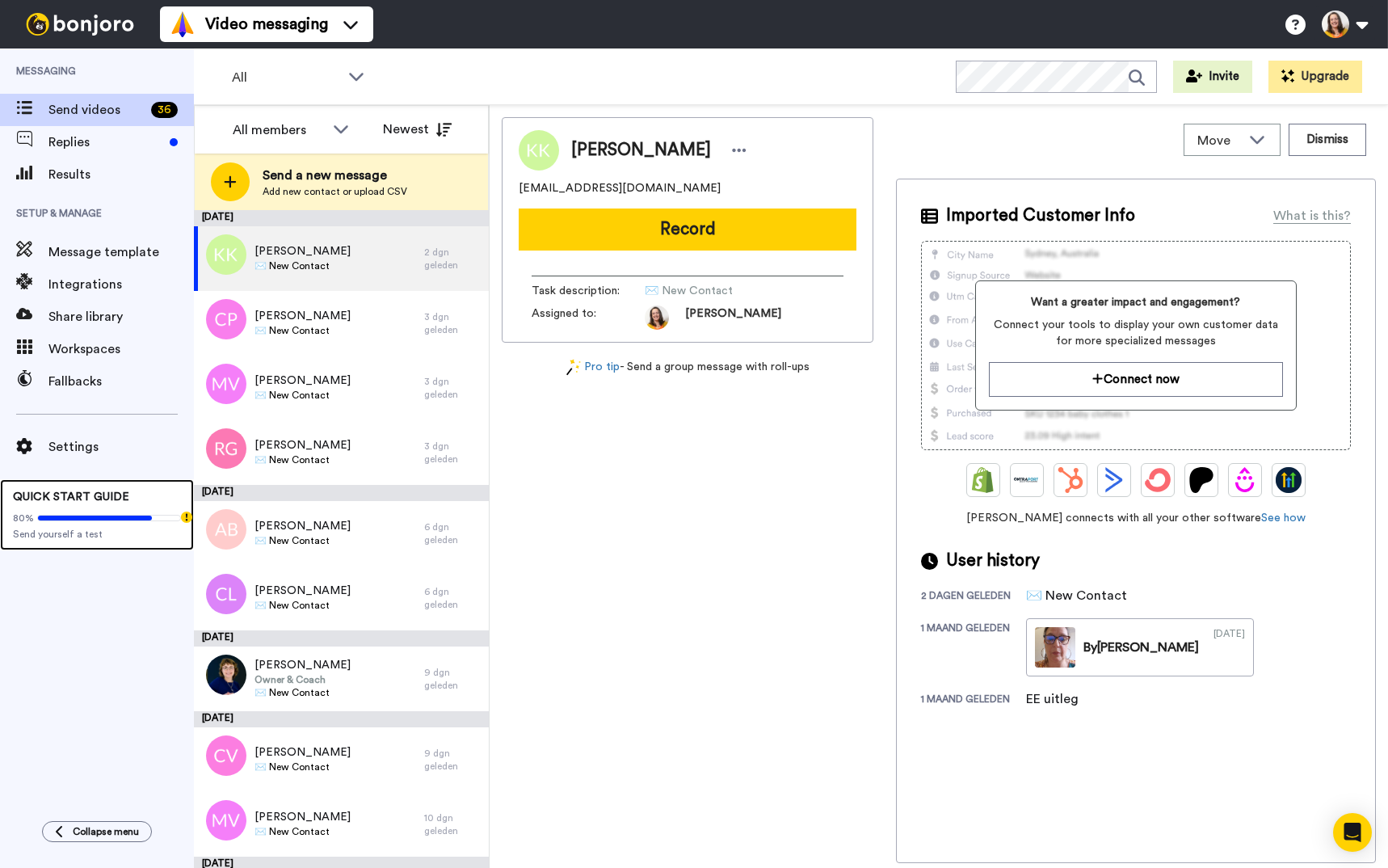
click at [69, 497] on span "QUICK START GUIDE" at bounding box center [71, 497] width 116 height 12
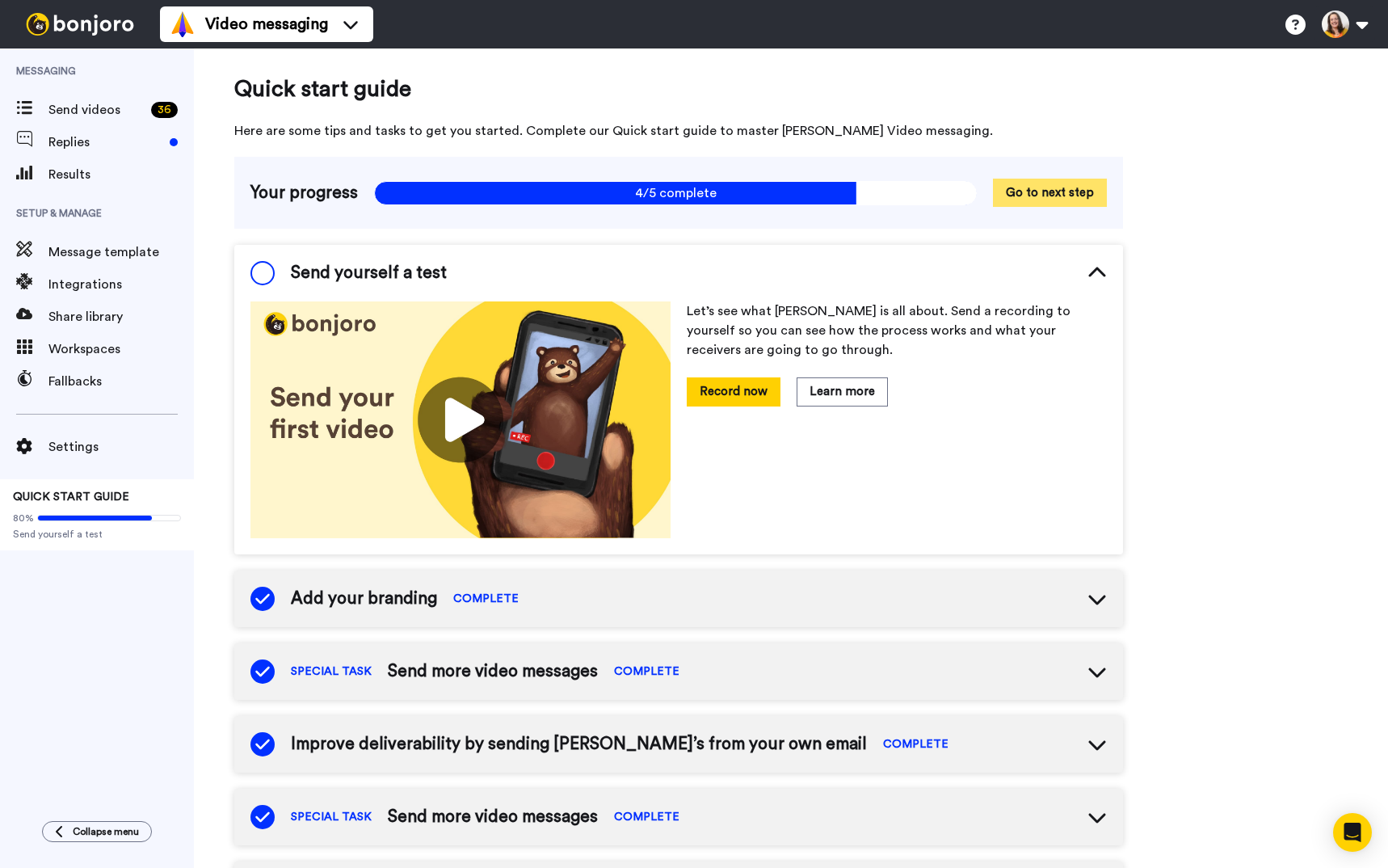
click at [1061, 192] on button "Go to next step" at bounding box center [1050, 193] width 114 height 28
click at [1054, 201] on button "Go to next step" at bounding box center [1050, 193] width 114 height 28
